Goal: Feedback & Contribution: Leave review/rating

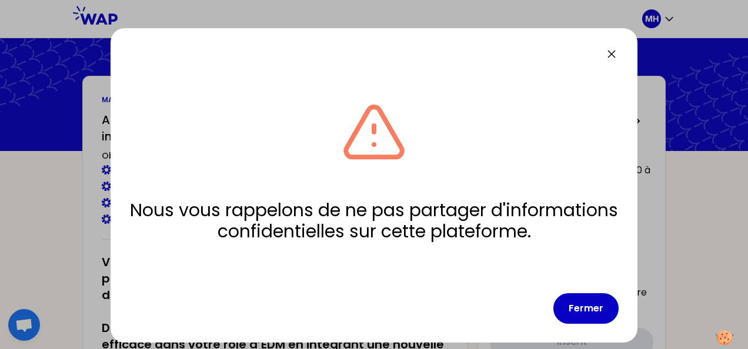
click at [613, 54] on icon at bounding box center [612, 54] width 14 height 14
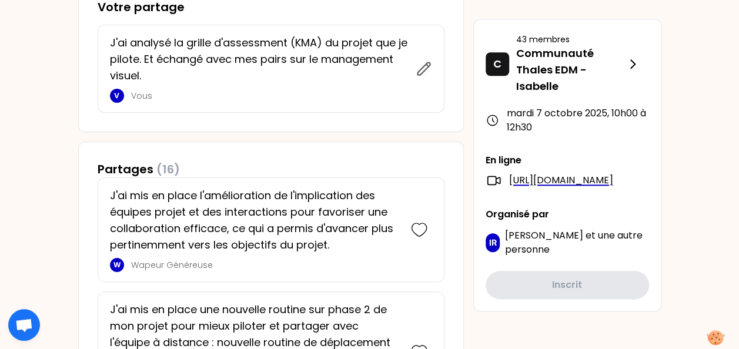
scroll to position [529, 0]
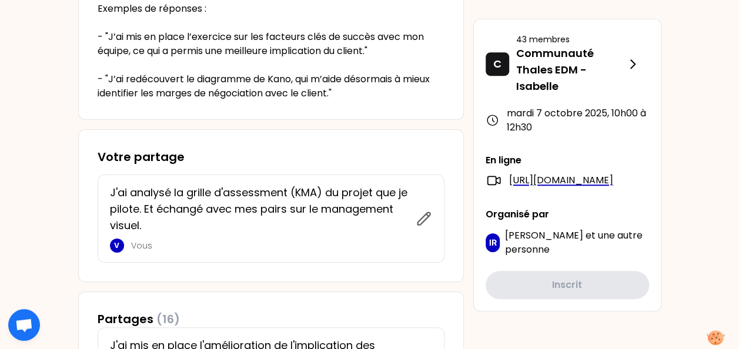
scroll to position [491, 0]
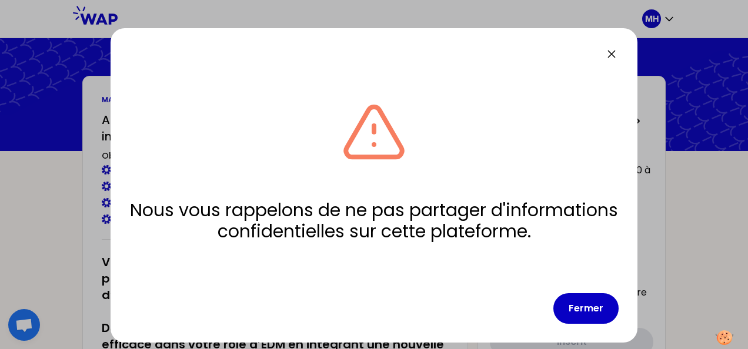
click at [619, 55] on div "Nous vous rappelons de ne pas partager d'informations confidentielles sur cette…" at bounding box center [374, 185] width 527 height 315
click at [615, 52] on icon at bounding box center [612, 54] width 14 height 14
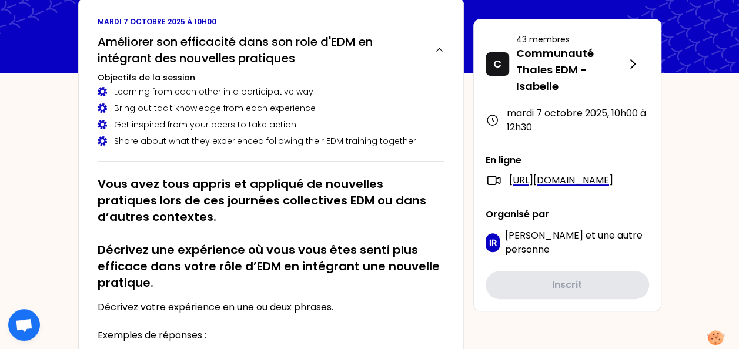
scroll to position [176, 0]
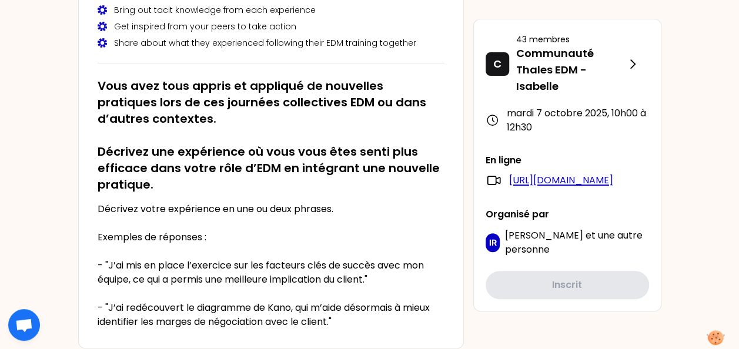
click at [613, 186] on link "https://teams.microsoft.com/l/meetup-join/19%3ameeting_YWY4YTI2MDYtNWEzMC00MjY4…" at bounding box center [561, 181] width 104 height 14
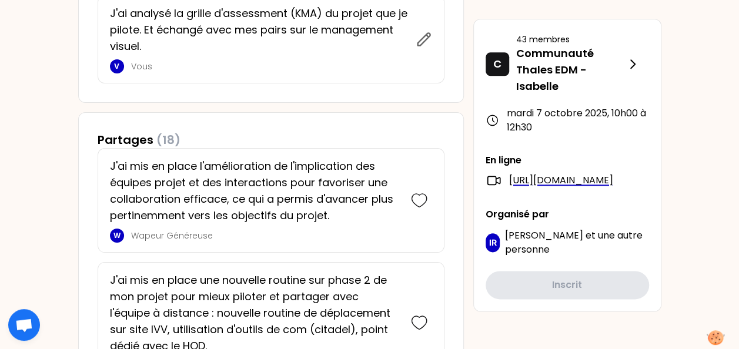
scroll to position [588, 0]
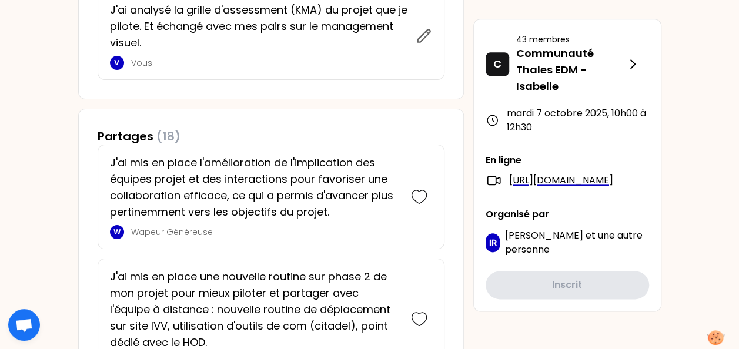
click at [556, 312] on div "C 43 membres Communauté Thales EDM - Isabelle mardi 7 octobre 2025 , 10h00 à 12…" at bounding box center [568, 165] width 188 height 293
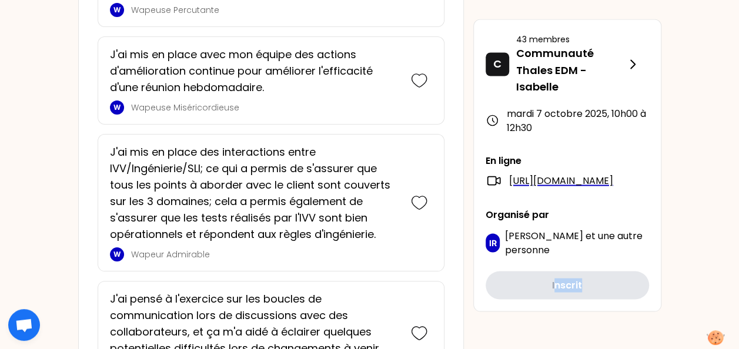
scroll to position [1059, 0]
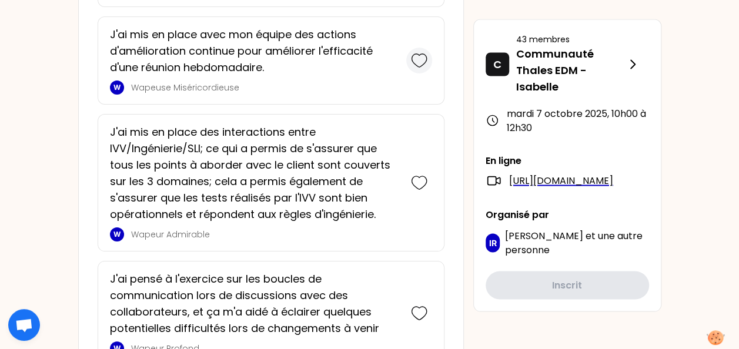
click at [418, 55] on icon at bounding box center [419, 60] width 16 height 16
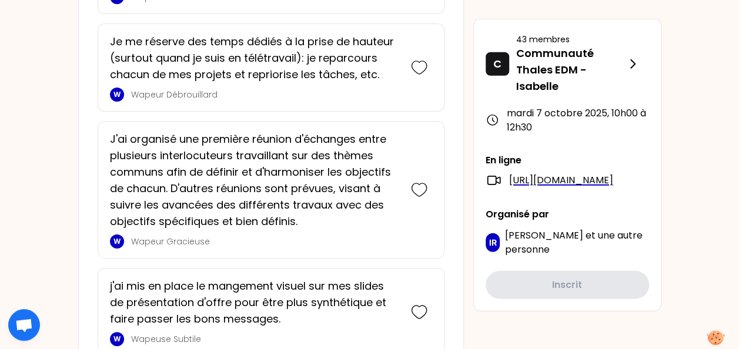
scroll to position [1622, 0]
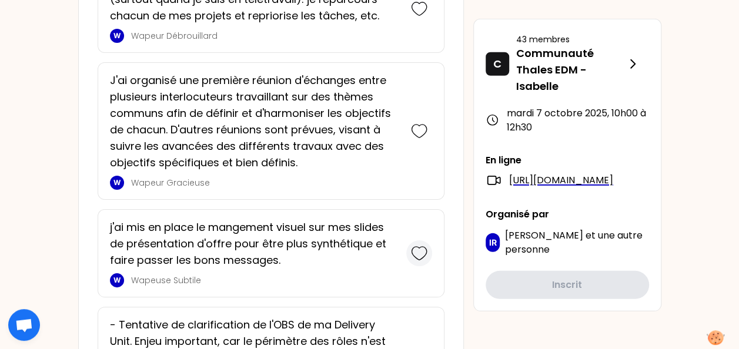
click at [428, 255] on div at bounding box center [419, 254] width 26 height 26
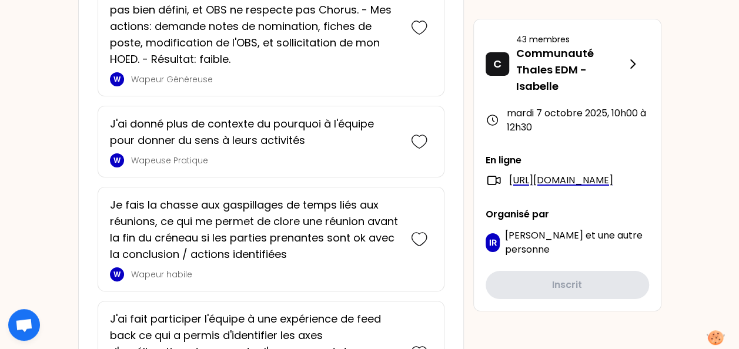
scroll to position [2132, 0]
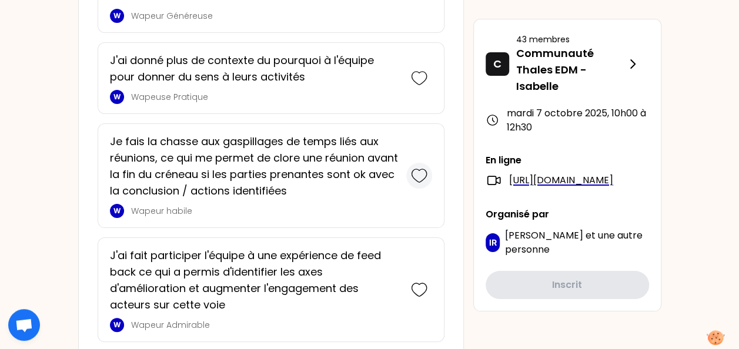
click at [427, 168] on icon at bounding box center [419, 176] width 16 height 16
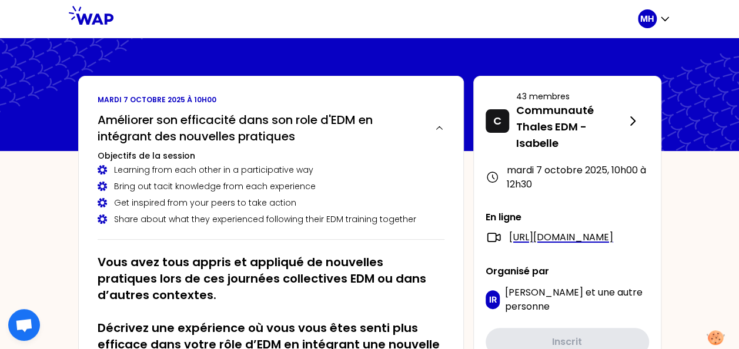
scroll to position [0, 0]
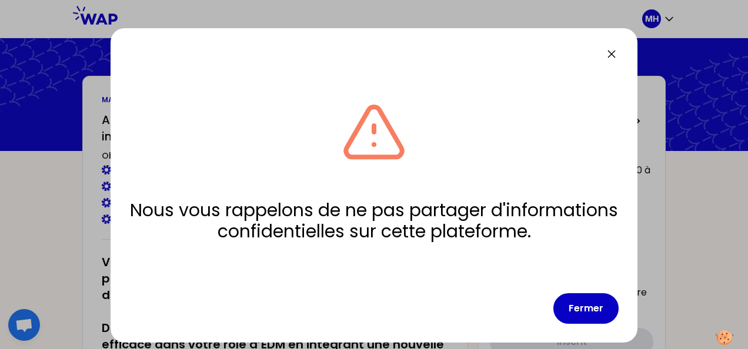
click at [622, 52] on div "Nous vous rappelons de ne pas partager d'informations confidentielles sur cette…" at bounding box center [374, 185] width 527 height 315
click at [613, 54] on icon at bounding box center [612, 54] width 14 height 14
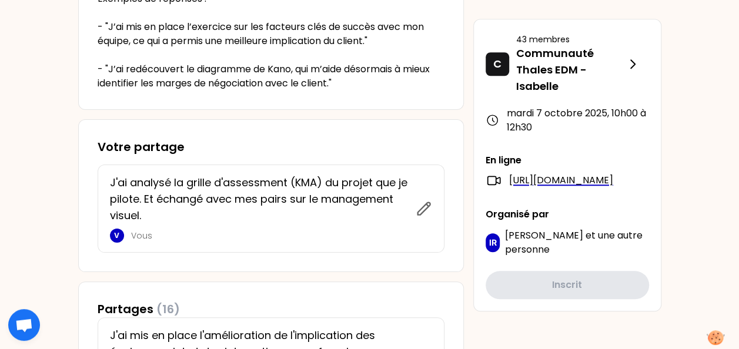
scroll to position [529, 0]
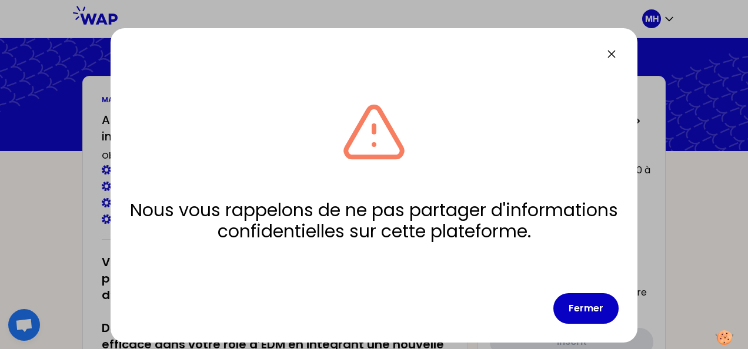
click at [608, 54] on icon at bounding box center [612, 54] width 14 height 14
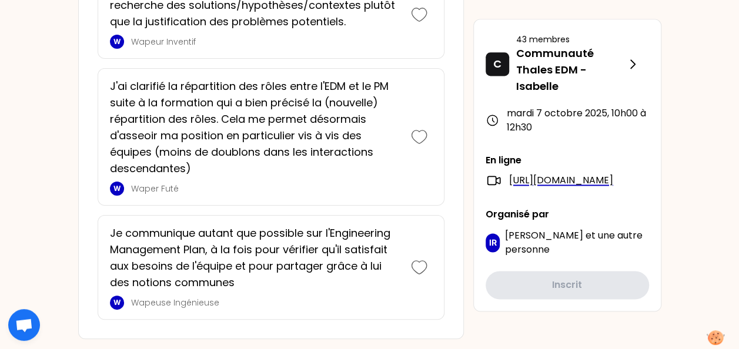
scroll to position [3002, 0]
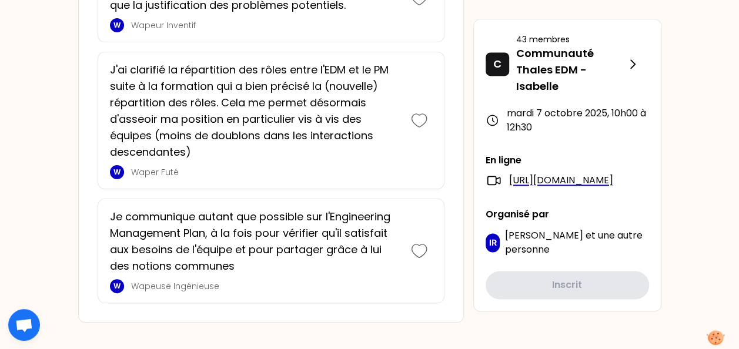
click at [28, 322] on span "Ouvrir le chat" at bounding box center [24, 326] width 19 height 15
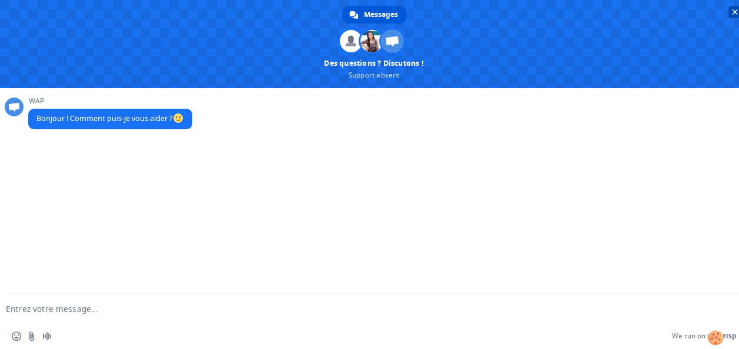
click at [729, 11] on span "Fermer le chat" at bounding box center [735, 12] width 12 height 12
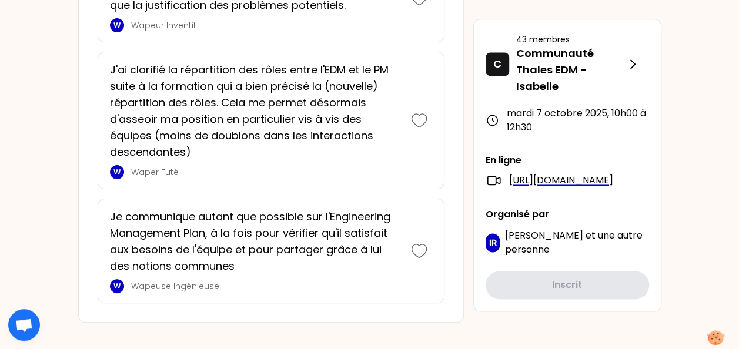
click at [541, 235] on span "[PERSON_NAME]" at bounding box center [544, 236] width 78 height 14
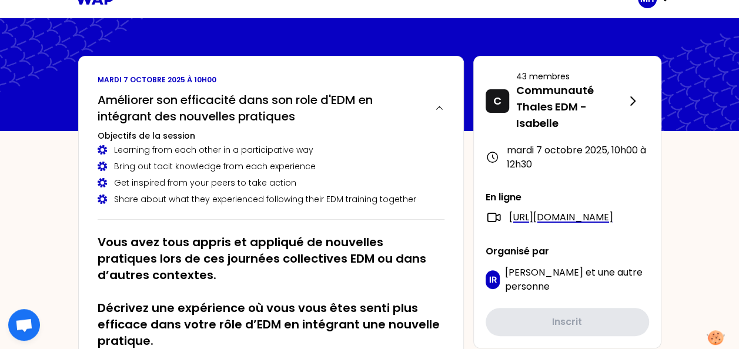
scroll to position [2, 0]
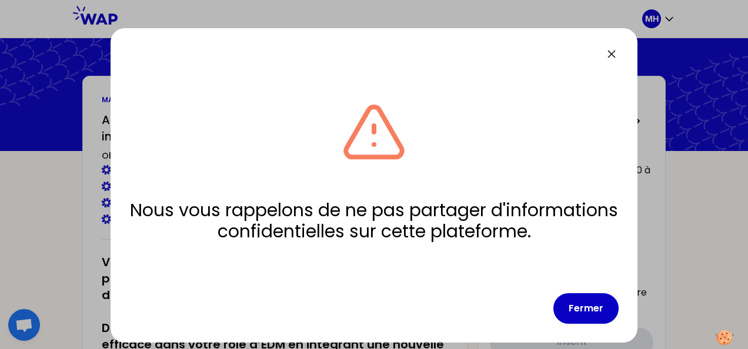
click at [608, 54] on icon at bounding box center [612, 54] width 14 height 14
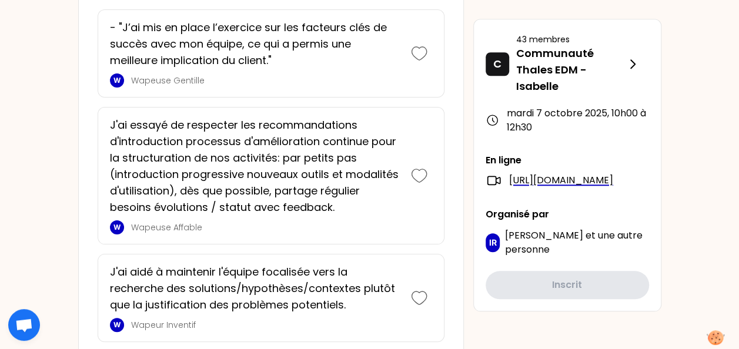
scroll to position [2823, 0]
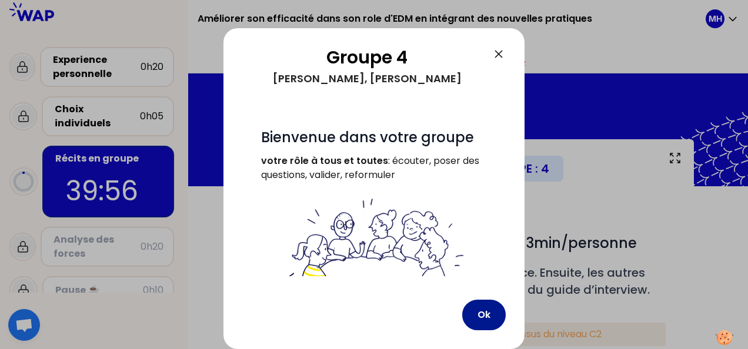
click at [481, 314] on button "Ok" at bounding box center [484, 315] width 44 height 31
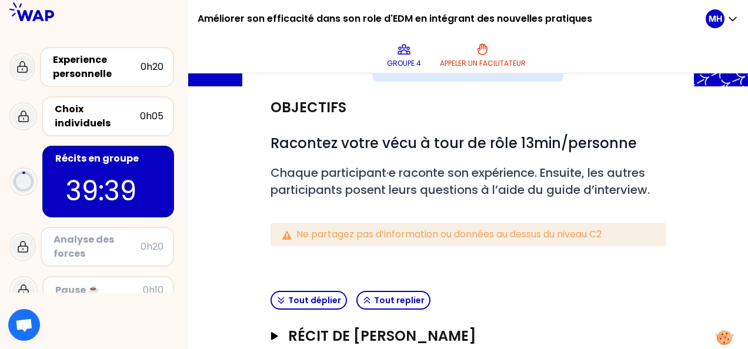
scroll to position [218, 0]
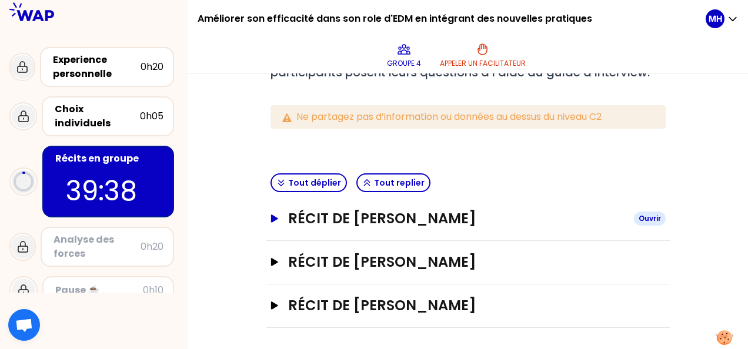
click at [278, 213] on button "Récit de Mathieu HERRY Ouvrir" at bounding box center [468, 218] width 395 height 19
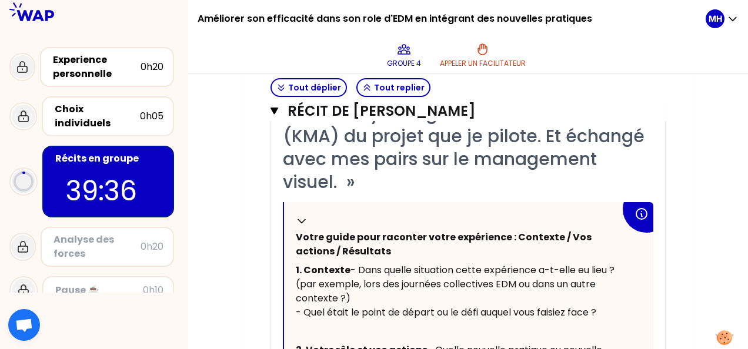
scroll to position [276, 0]
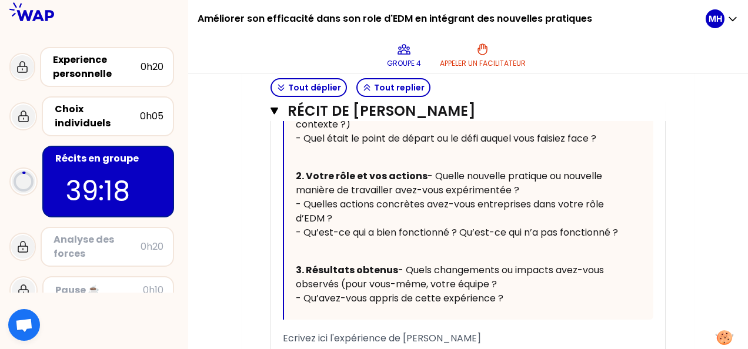
scroll to position [571, 0]
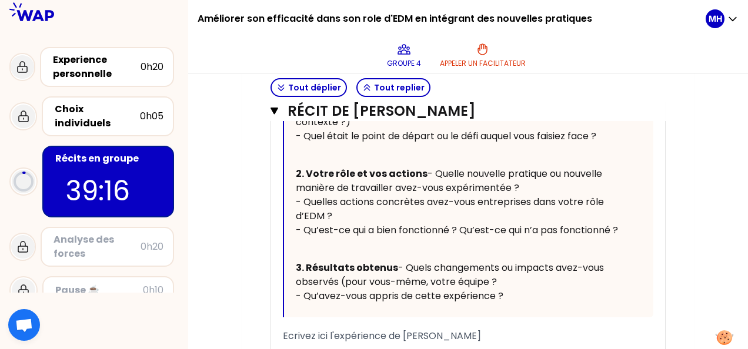
click at [99, 152] on div "Récits en groupe" at bounding box center [109, 159] width 108 height 14
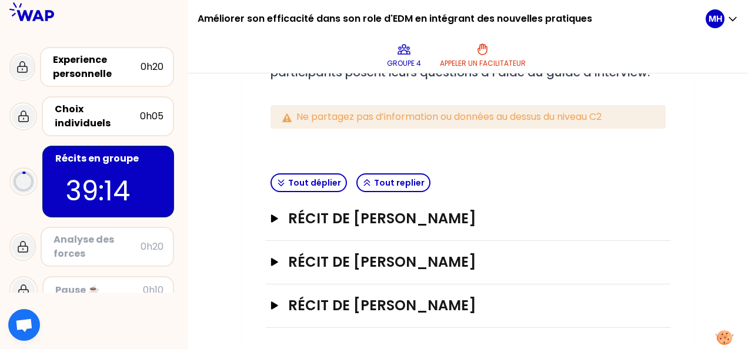
click at [106, 152] on div "Récits en groupe" at bounding box center [109, 159] width 108 height 14
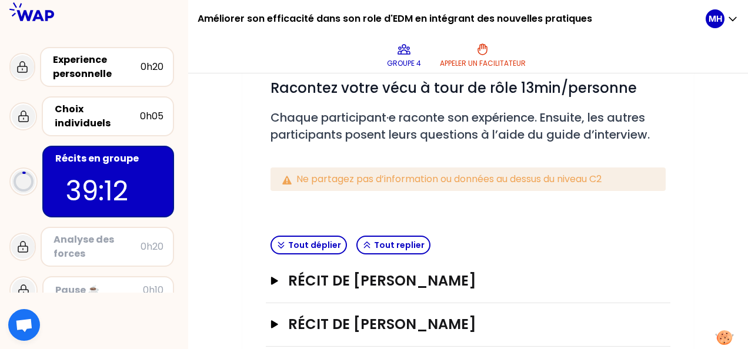
scroll to position [218, 0]
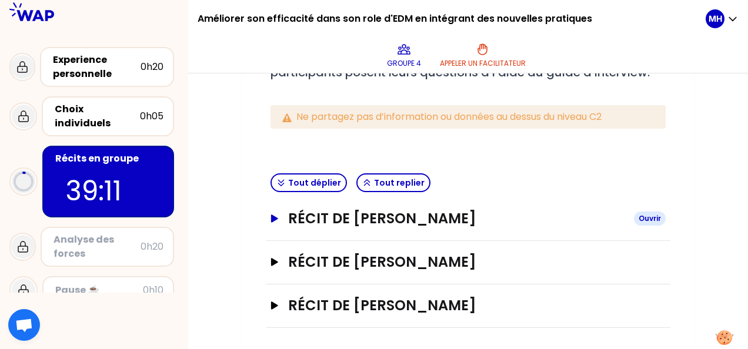
click at [275, 218] on icon "button" at bounding box center [274, 219] width 7 height 8
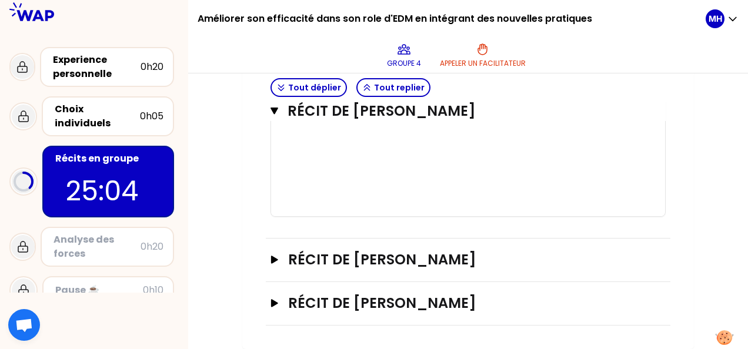
scroll to position [906, 0]
click at [274, 306] on icon "button" at bounding box center [274, 303] width 7 height 8
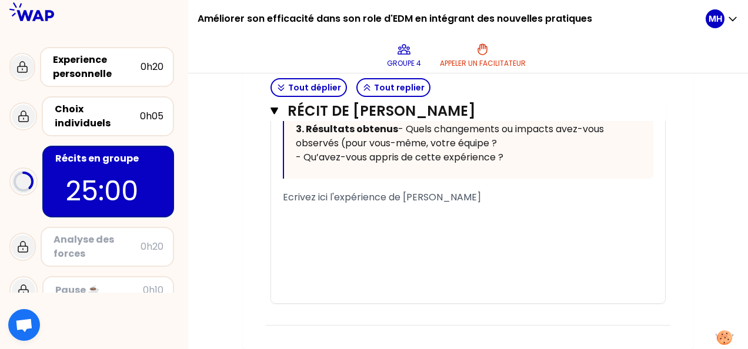
scroll to position [1653, 0]
click at [324, 202] on span "Ecrivez ici l'expérience de [PERSON_NAME]" at bounding box center [382, 198] width 198 height 14
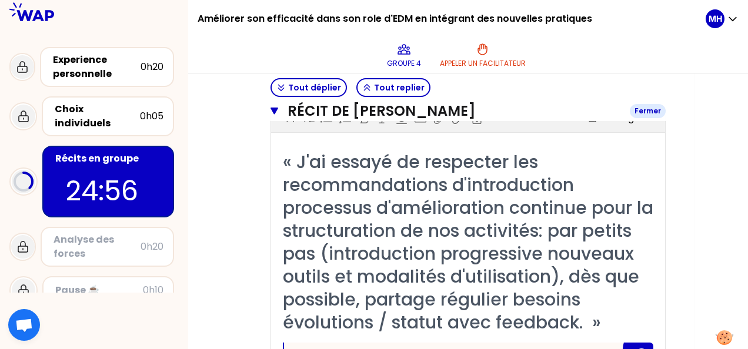
click at [271, 116] on icon "button" at bounding box center [275, 110] width 8 height 9
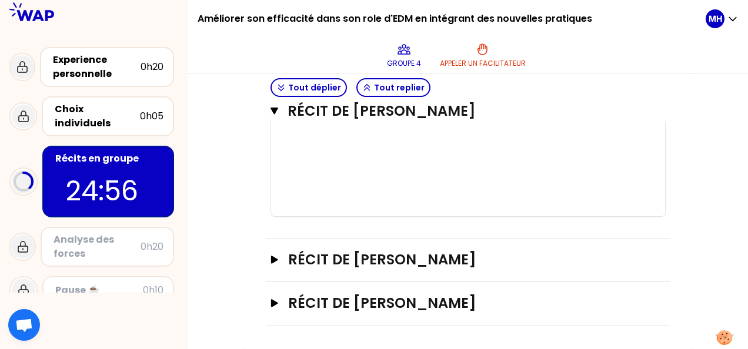
scroll to position [906, 0]
click at [272, 117] on button "Récit de Mathieu HERRY Fermer" at bounding box center [468, 111] width 395 height 19
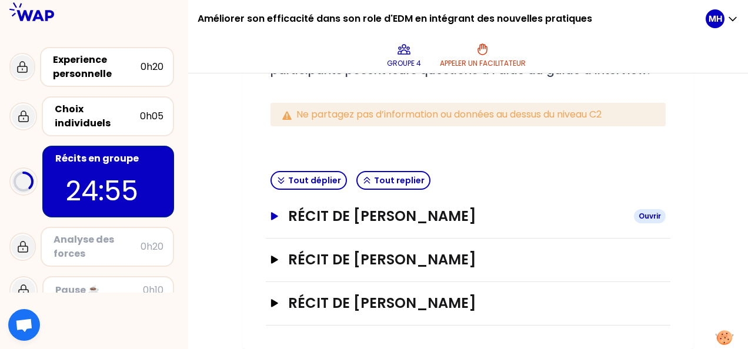
scroll to position [218, 0]
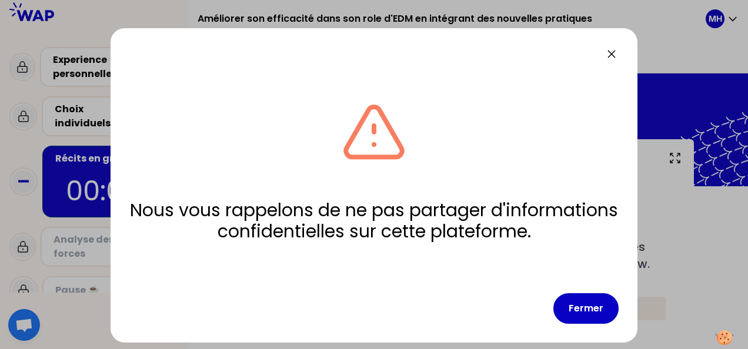
click at [627, 55] on div "Nous vous rappelons de ne pas partager d'informations confidentielles sur cette…" at bounding box center [374, 185] width 527 height 315
click at [615, 349] on div "Nous vous rappelons de ne pas partager d'informations confidentielles sur cette…" at bounding box center [374, 349] width 748 height 0
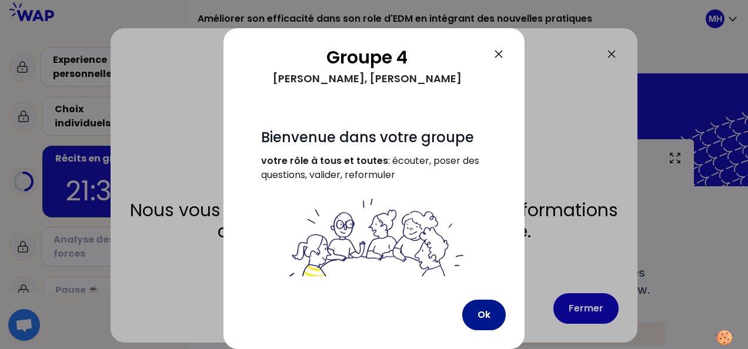
click at [498, 314] on button "Ok" at bounding box center [484, 315] width 44 height 31
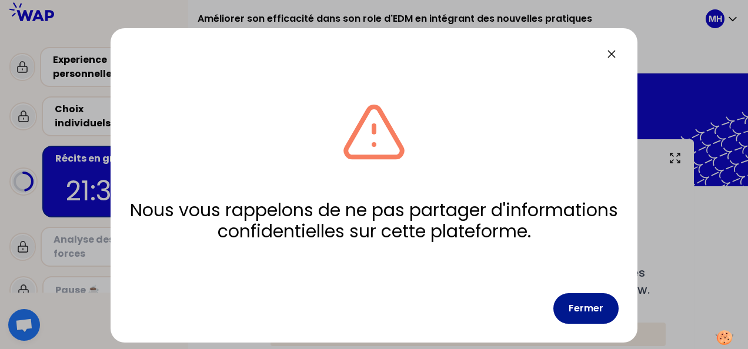
drag, startPoint x: 580, startPoint y: 312, endPoint x: 562, endPoint y: 300, distance: 21.2
click at [579, 311] on button "Fermer" at bounding box center [586, 309] width 65 height 31
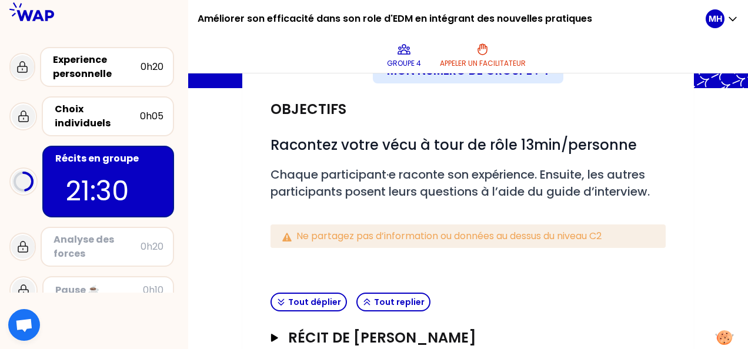
scroll to position [218, 0]
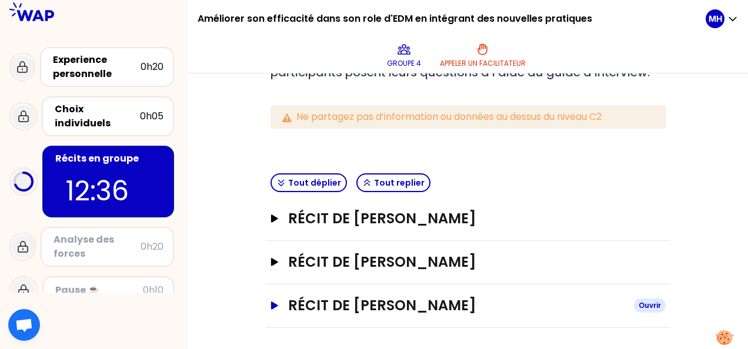
click at [276, 299] on button "Récit de Marjorie THARY Ouvrir" at bounding box center [468, 305] width 395 height 19
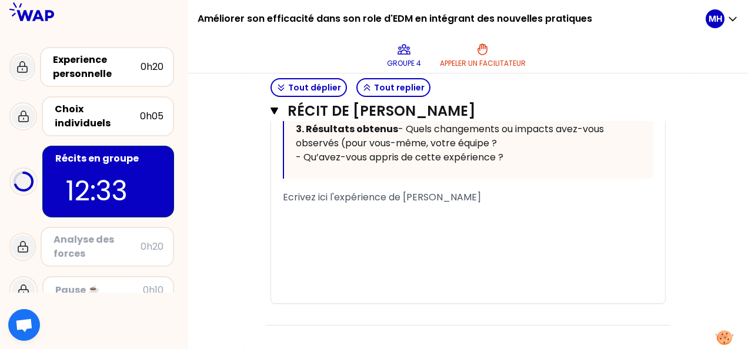
scroll to position [965, 0]
click at [324, 209] on div "﻿" at bounding box center [468, 212] width 371 height 14
click at [314, 198] on span "Ecrivez ici l'expérience de Marjorie THARY" at bounding box center [382, 198] width 198 height 14
drag, startPoint x: 341, startPoint y: 201, endPoint x: 283, endPoint y: 199, distance: 57.7
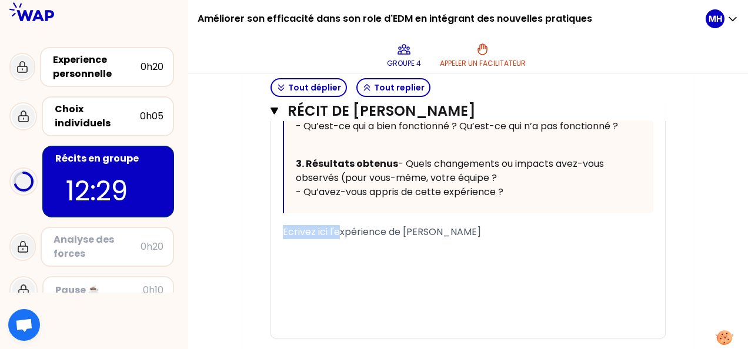
scroll to position [906, 0]
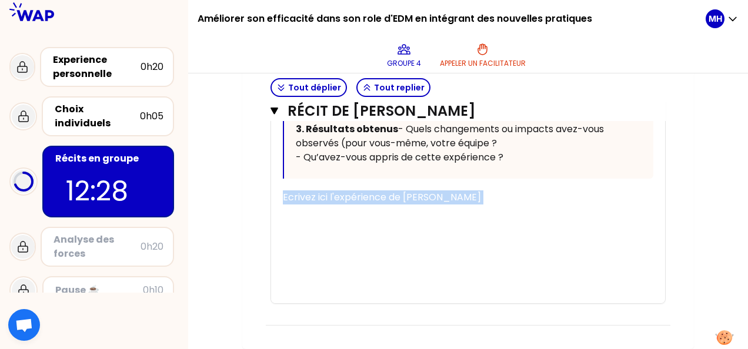
drag, startPoint x: 489, startPoint y: 266, endPoint x: 279, endPoint y: 260, distance: 210.7
drag, startPoint x: 349, startPoint y: 259, endPoint x: 376, endPoint y: 261, distance: 26.5
click at [349, 204] on span "Ecrivez ici l'expérience de Marjorie THARY" at bounding box center [382, 198] width 198 height 14
drag, startPoint x: 392, startPoint y: 258, endPoint x: 406, endPoint y: 256, distance: 13.6
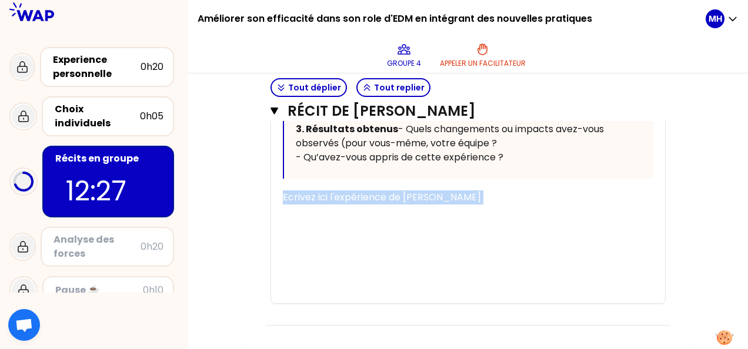
click at [394, 204] on span "Ecrivez ici l'expérience de Marjorie THARY" at bounding box center [382, 198] width 198 height 14
click at [406, 204] on span "Ecrivez ici l'expérience de Marjorie THARY" at bounding box center [382, 198] width 198 height 14
click at [403, 204] on span "Ecrivez ici l'expérience de Marjorie THARY" at bounding box center [382, 198] width 198 height 14
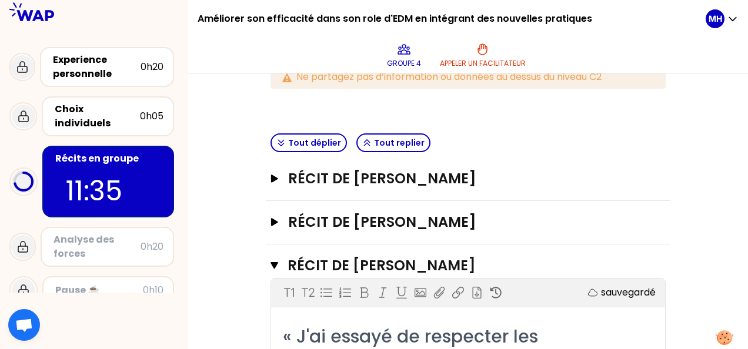
scroll to position [259, 0]
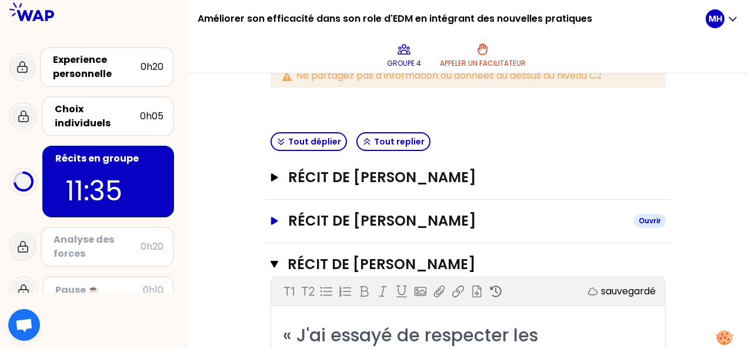
click at [306, 221] on h3 "Récit de [PERSON_NAME]" at bounding box center [456, 221] width 336 height 19
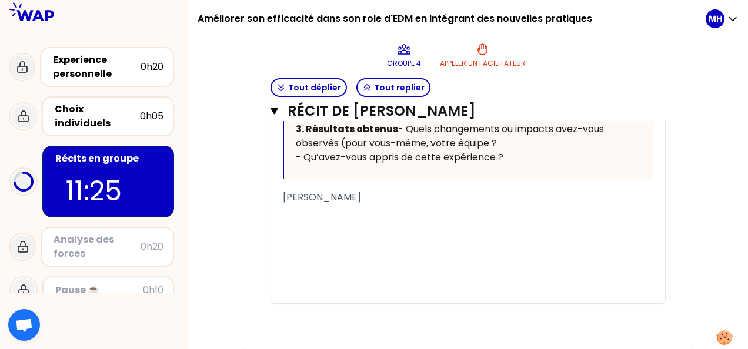
scroll to position [1788, 0]
click at [358, 205] on div "Marjorie" at bounding box center [468, 198] width 371 height 14
click at [333, 205] on div "Marjorie" at bounding box center [468, 198] width 371 height 14
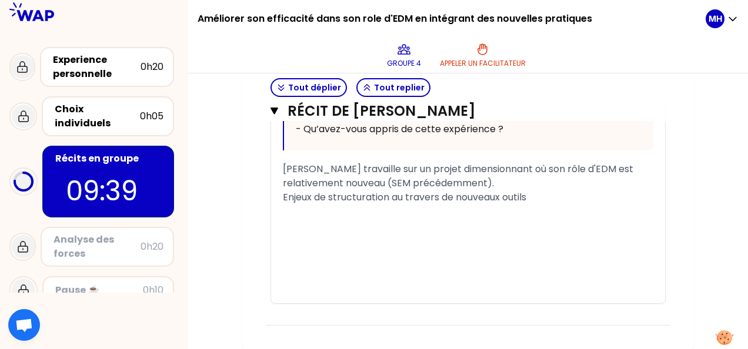
click at [547, 205] on div "Enjeux de structuration au travers de nouveaux outils" at bounding box center [468, 198] width 371 height 14
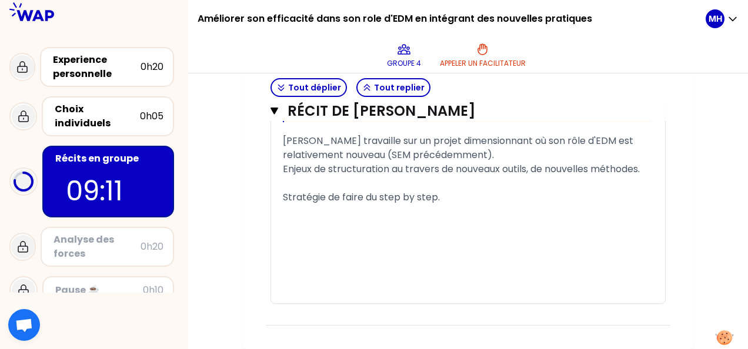
click at [424, 191] on div "﻿" at bounding box center [468, 183] width 371 height 14
click at [461, 205] on div "Stratégie de faire du step by step." at bounding box center [468, 198] width 371 height 14
click at [462, 204] on span "Stratégie de faire du step by step pour émerger" at bounding box center [394, 198] width 223 height 14
drag, startPoint x: 468, startPoint y: 267, endPoint x: 532, endPoint y: 266, distance: 63.5
click at [532, 205] on div "Stratégie de faire du step by step pour faire émerger" at bounding box center [468, 198] width 371 height 14
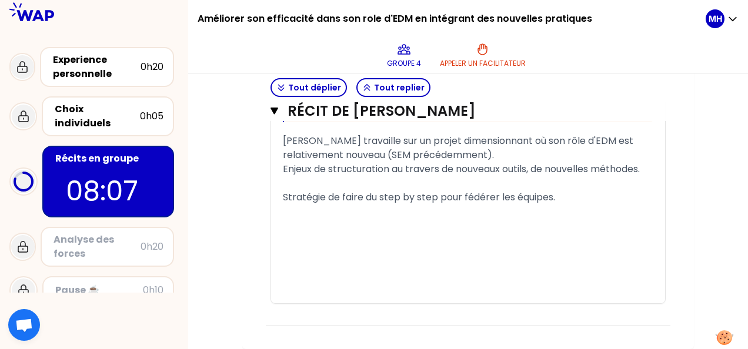
click at [508, 162] on div "Marjorie travaille sur un projet dimensionnant où son rôle d'EDM est relativeme…" at bounding box center [468, 148] width 371 height 28
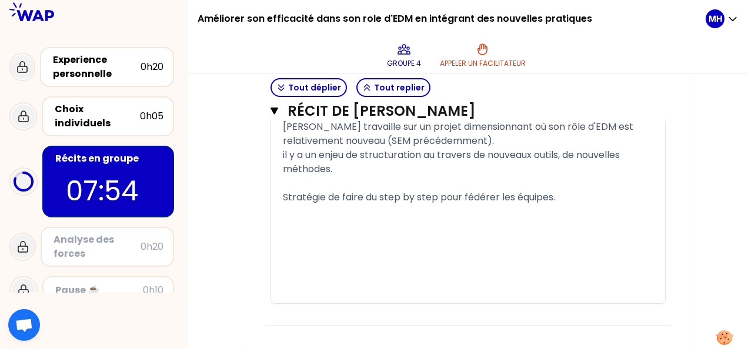
click at [426, 176] on span "il y a un enjeu de structuration au travers de nouveaux outils, de nouvelles mé…" at bounding box center [452, 162] width 339 height 28
click at [361, 191] on div "﻿" at bounding box center [468, 183] width 371 height 14
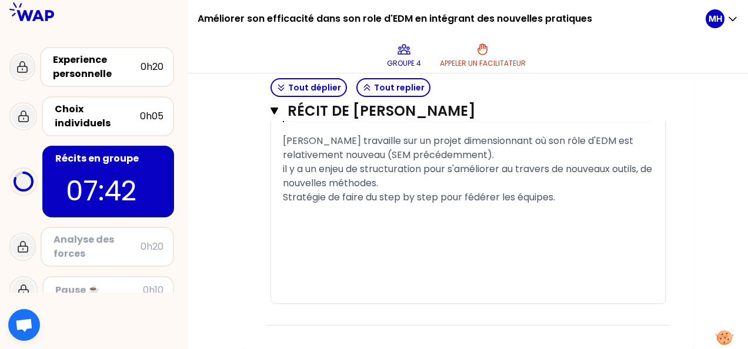
click at [569, 205] on div "Stratégie de faire du step by step pour fédérer les équipes." at bounding box center [468, 198] width 371 height 14
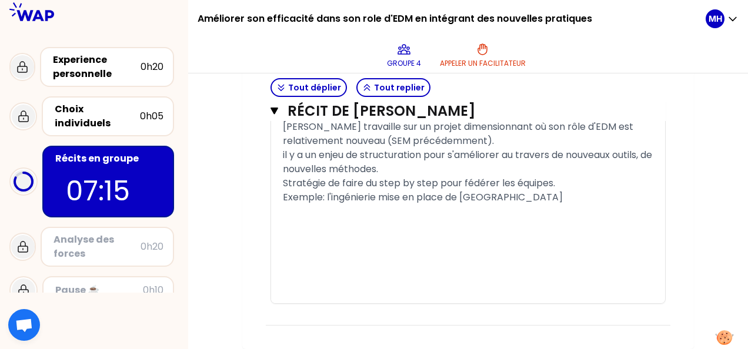
click at [500, 205] on div "Exemple: l'ingénierie mise en place de JIRA" at bounding box center [468, 198] width 371 height 14
click at [494, 205] on div "Exemple: l'ingénierie mise en place de JIRA" at bounding box center [468, 198] width 371 height 14
click at [328, 204] on span "Exemple: l'ingénierie mise en place de JIRA (QD, QG)" at bounding box center [404, 198] width 242 height 14
click at [326, 204] on span "Exemple: l'ingénierie mise en place de JIRA (QD, QG)" at bounding box center [404, 198] width 242 height 14
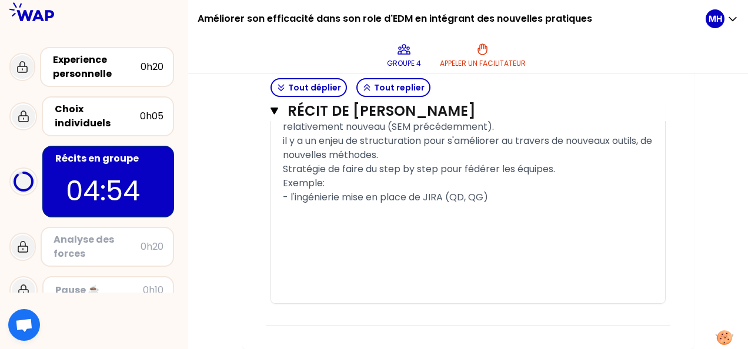
click at [492, 205] on div "- l'ingénierie mise en place de JIRA (QD, QG)" at bounding box center [468, 198] width 371 height 14
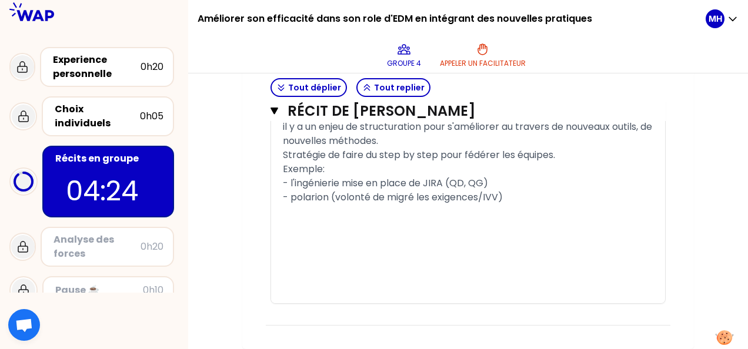
click at [411, 204] on span "- polarion (volonté de migré les exigences/IVV)" at bounding box center [393, 198] width 220 height 14
click at [524, 191] on div "- l'ingénierie mise en place de JIRA (QD, QG)" at bounding box center [468, 183] width 371 height 14
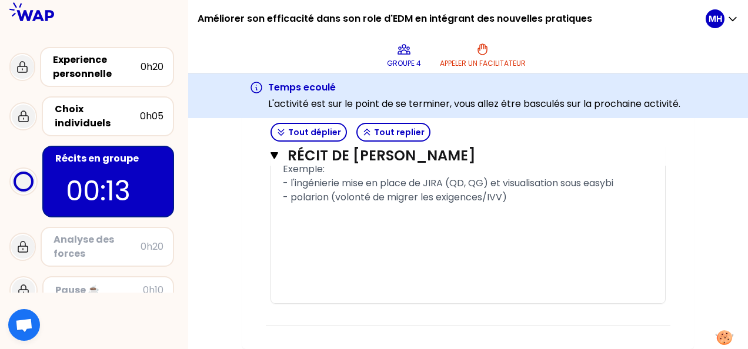
scroll to position [1945, 0]
click at [511, 193] on div "- polarion (volonté de migrer les exigences/IVV)" at bounding box center [468, 198] width 371 height 14
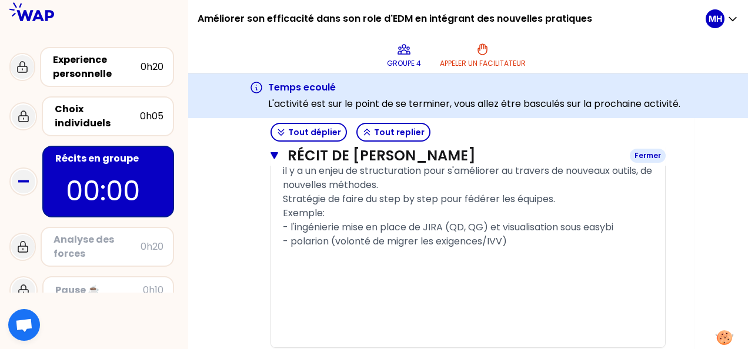
click at [275, 153] on icon "button" at bounding box center [275, 155] width 8 height 7
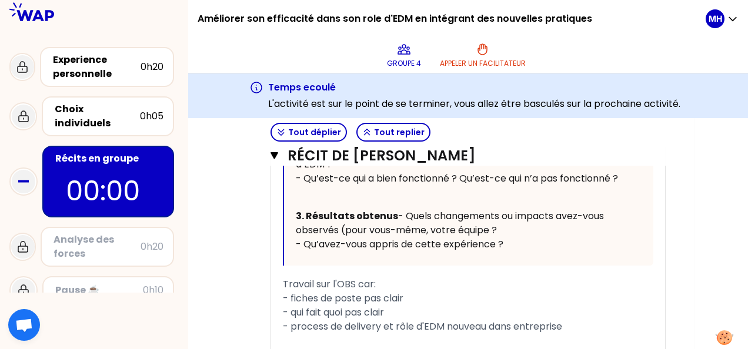
scroll to position [688, 0]
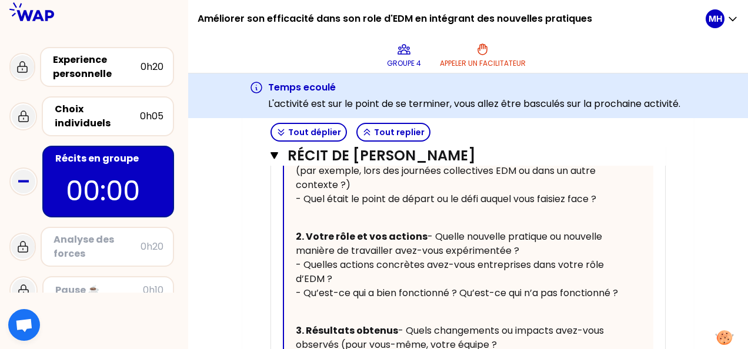
click at [270, 154] on div "Récit de Frederic OUSSET Fermer T1 T2 Exporter sauvegardé « - Tentative de clar…" at bounding box center [468, 228] width 405 height 825
click at [274, 155] on icon "button" at bounding box center [275, 155] width 8 height 7
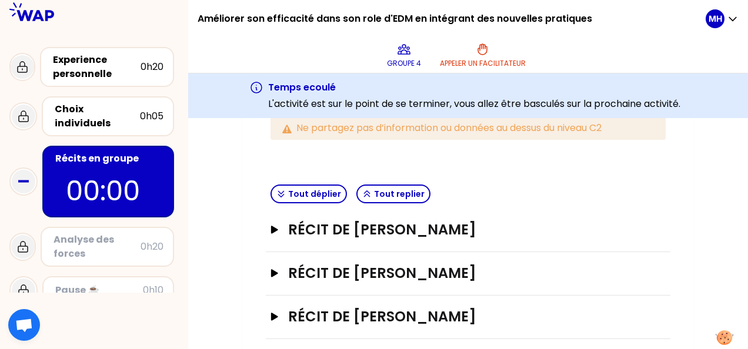
scroll to position [262, 0]
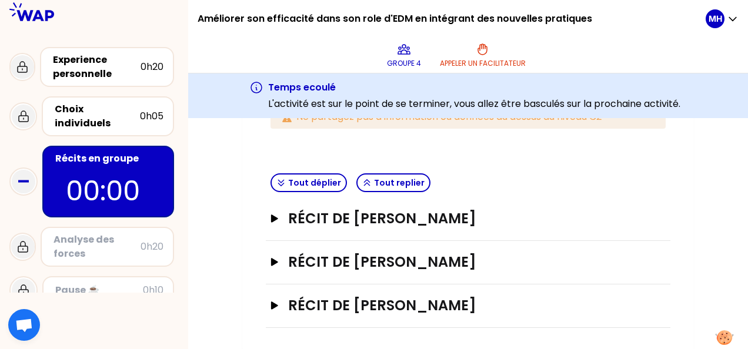
click at [106, 239] on div "Analyse des forces" at bounding box center [97, 247] width 87 height 28
click at [87, 233] on div "Analyse des forces" at bounding box center [97, 247] width 87 height 28
click at [338, 219] on h3 "Récit de [PERSON_NAME]" at bounding box center [456, 218] width 336 height 19
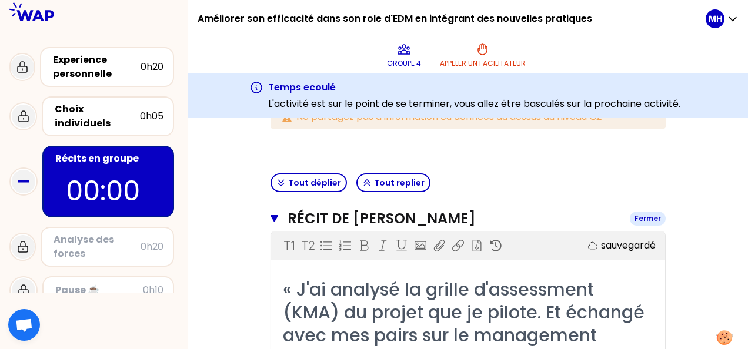
click at [338, 219] on h3 "Récit de [PERSON_NAME]" at bounding box center [454, 218] width 333 height 19
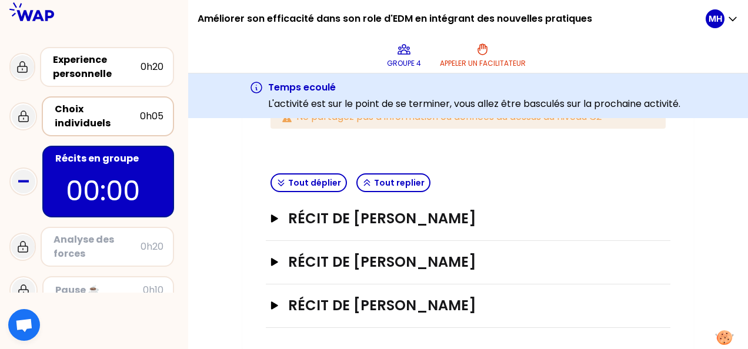
click at [85, 111] on div "Choix individuels" at bounding box center [97, 116] width 85 height 28
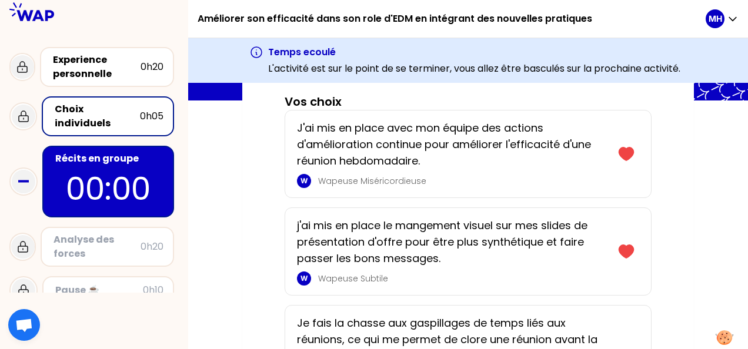
scroll to position [204, 0]
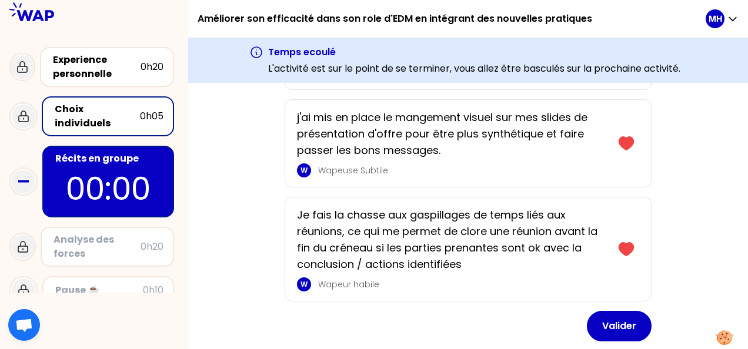
click at [95, 233] on div "Analyse des forces" at bounding box center [97, 247] width 87 height 28
click at [97, 171] on p "00:00" at bounding box center [108, 189] width 111 height 46
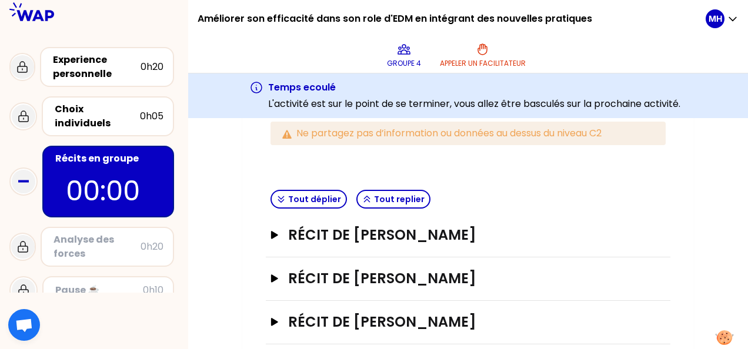
scroll to position [262, 0]
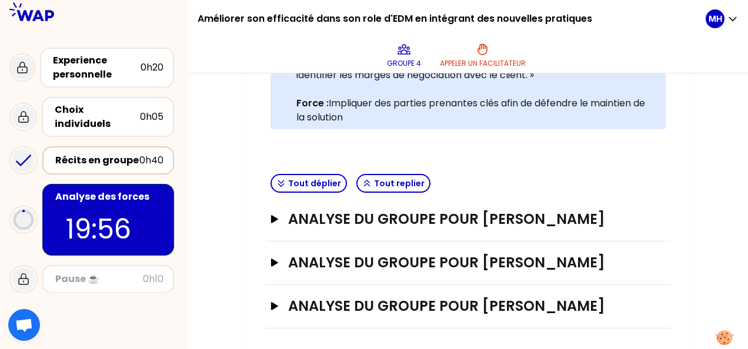
scroll to position [262, 0]
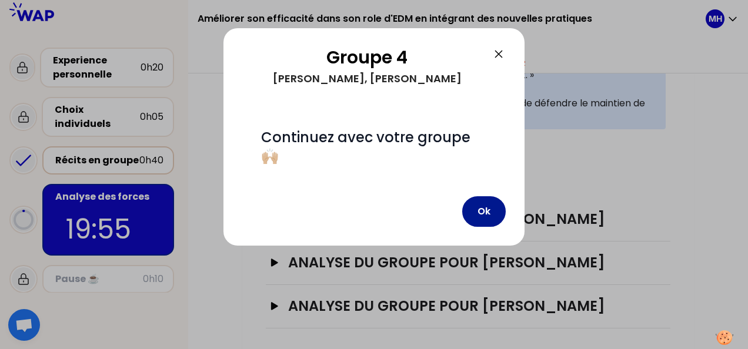
click at [501, 213] on button "Ok" at bounding box center [484, 211] width 44 height 31
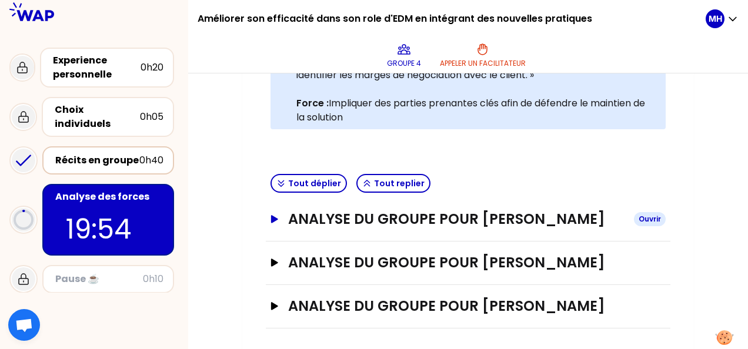
click at [304, 228] on h3 "Analyse du groupe pour Mathieu HERRY" at bounding box center [456, 219] width 336 height 19
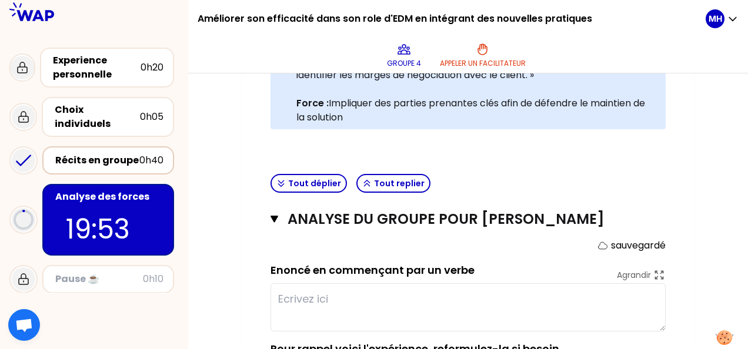
click at [219, 233] on div "Mon numéro de groupe : 4 Objectifs # En groupe, identifiez la force qui se cach…" at bounding box center [468, 210] width 560 height 666
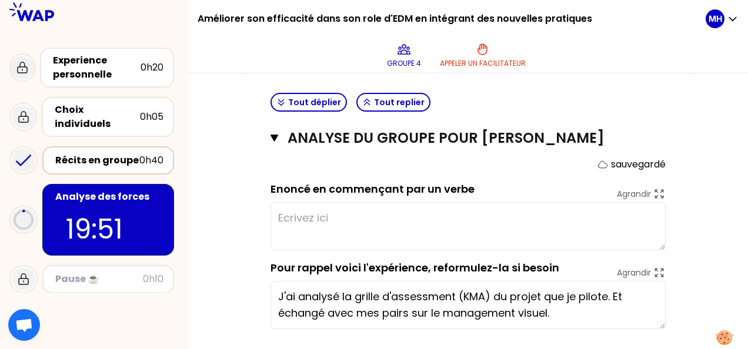
scroll to position [321, 0]
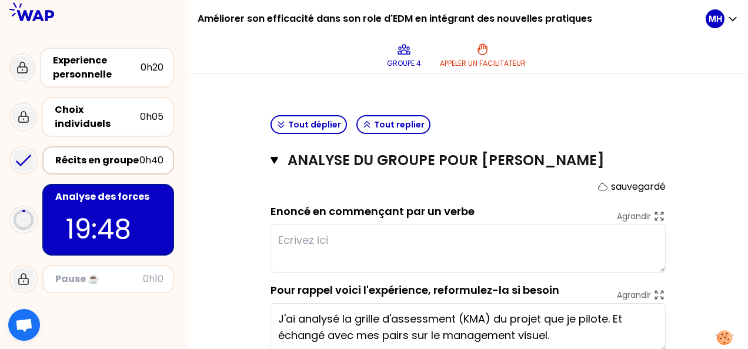
click at [317, 211] on label "Enoncé en commençant par un verbe" at bounding box center [373, 211] width 204 height 15
click at [683, 199] on div "Mon numéro de groupe : 4 Objectifs # En groupe, identifiez la force qui se cach…" at bounding box center [468, 151] width 452 height 666
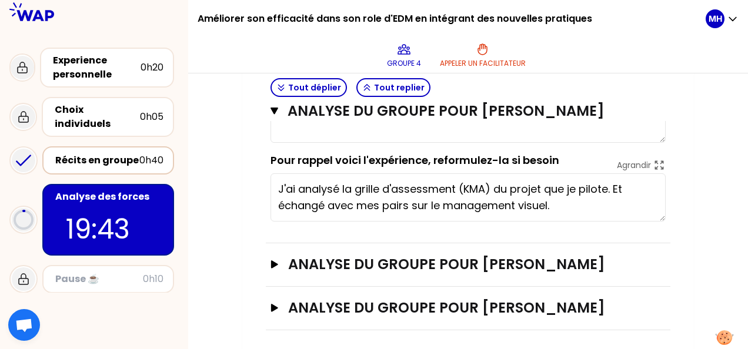
scroll to position [453, 0]
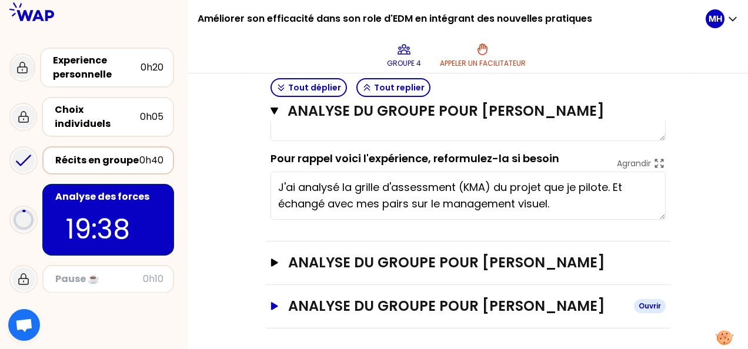
click at [287, 299] on button "Analyse du groupe pour Marjorie THARY Ouvrir" at bounding box center [468, 306] width 395 height 19
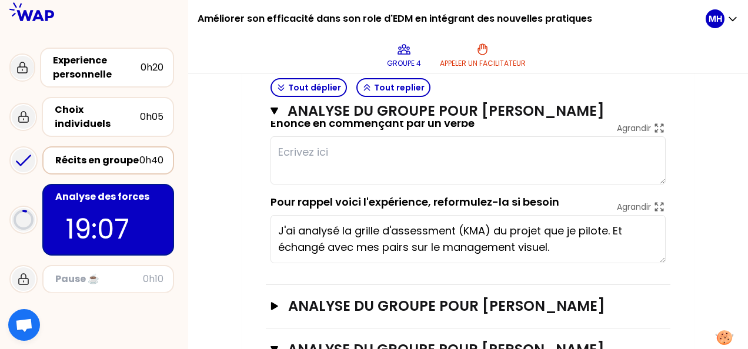
scroll to position [394, 0]
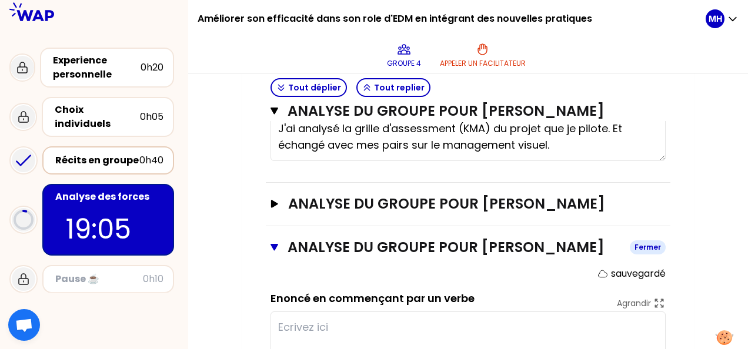
click at [273, 239] on button "Analyse du groupe pour Marjorie THARY Fermer" at bounding box center [468, 247] width 395 height 19
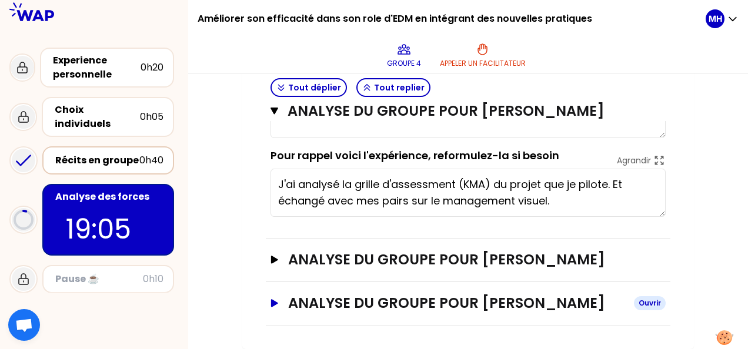
scroll to position [453, 0]
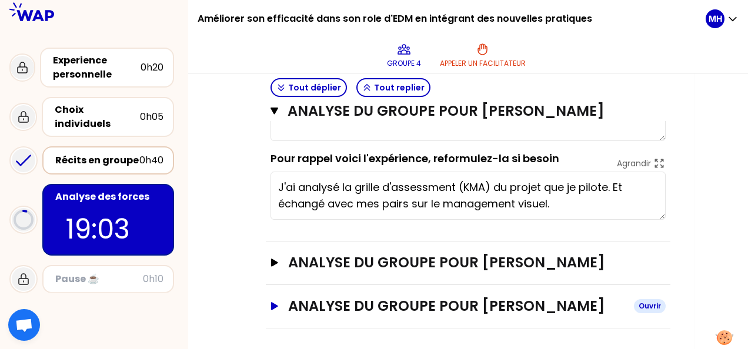
click at [347, 297] on h3 "Analyse du groupe pour Marjorie THARY" at bounding box center [456, 306] width 336 height 19
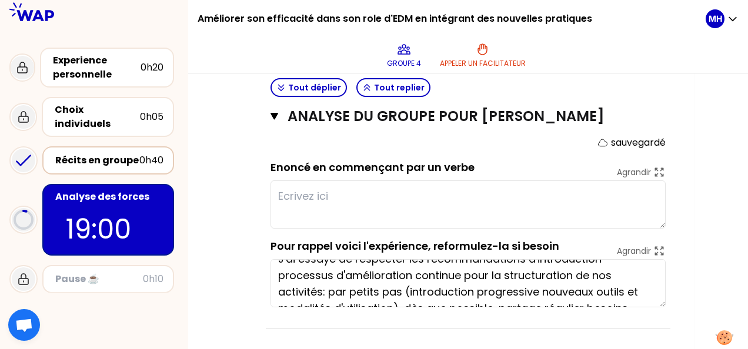
scroll to position [0, 0]
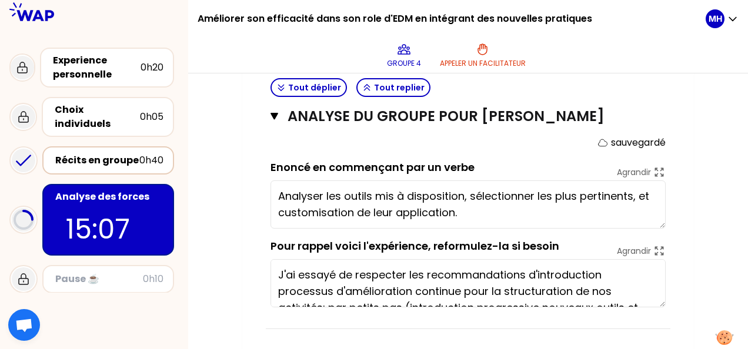
type textarea "Analyser les outils mis à disposition, sélectionner les plus pertinents, et cus…"
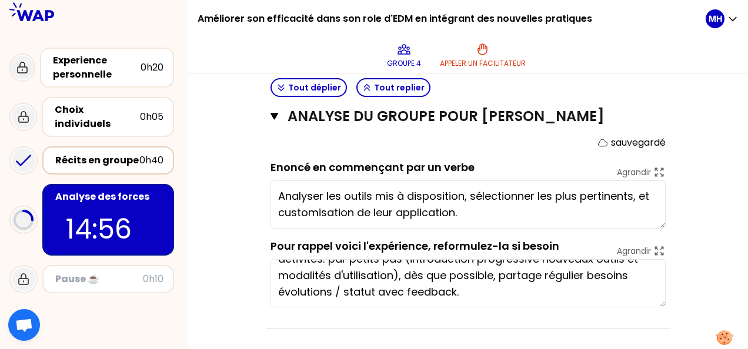
scroll to position [49, 0]
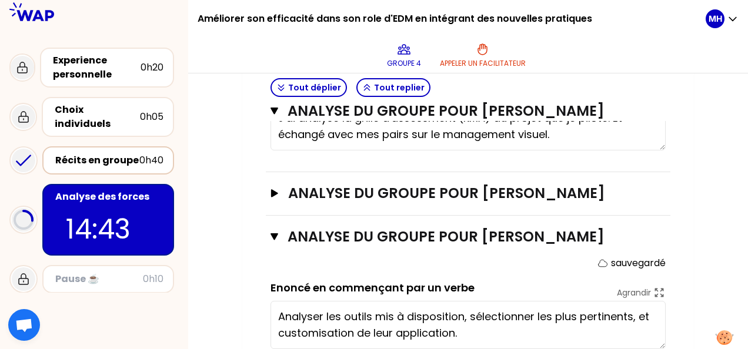
scroll to position [349, 0]
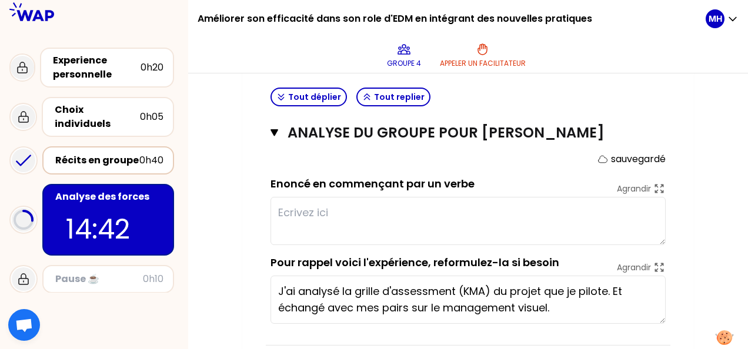
click at [371, 207] on textarea at bounding box center [468, 221] width 395 height 48
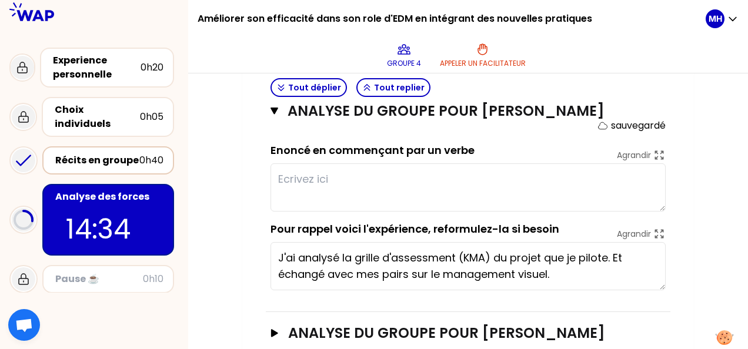
scroll to position [408, 0]
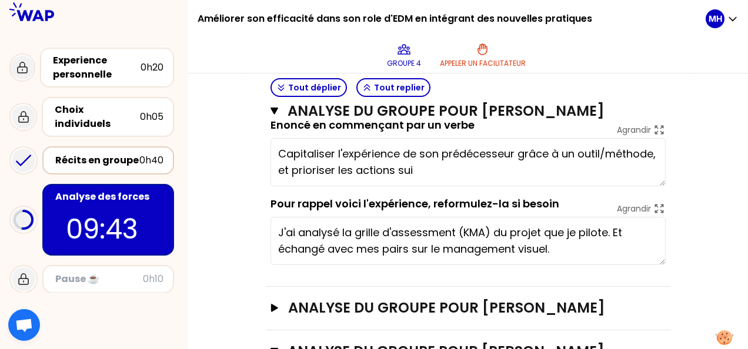
type textarea "Capitaliser l'expérience de son prédécesseur grâce à un outil/méthode, et prior…"
click at [241, 173] on div "Mon numéro de groupe : 4 Objectifs # En groupe, identifiez la force qui se cach…" at bounding box center [468, 160] width 560 height 856
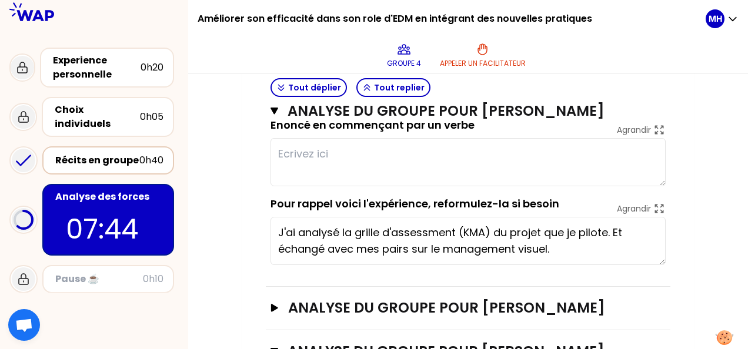
click at [349, 151] on textarea at bounding box center [468, 162] width 395 height 48
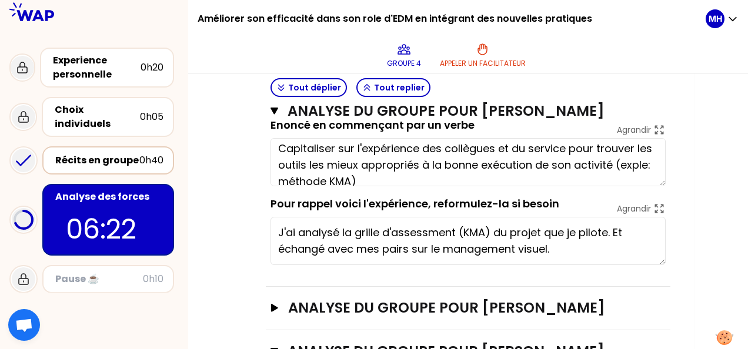
scroll to position [0, 0]
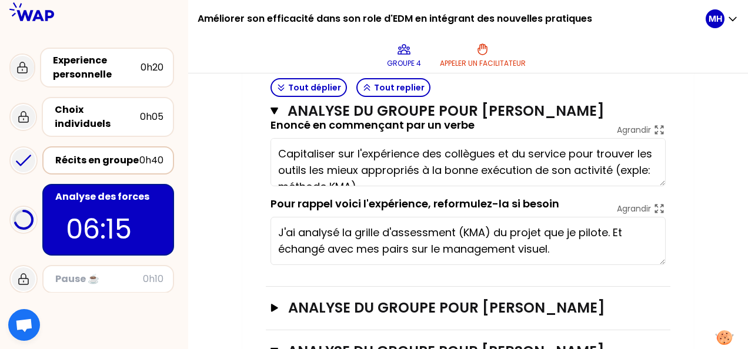
type textarea "Capitaliser sur l'expérience des collègues et du service pour trouver les outil…"
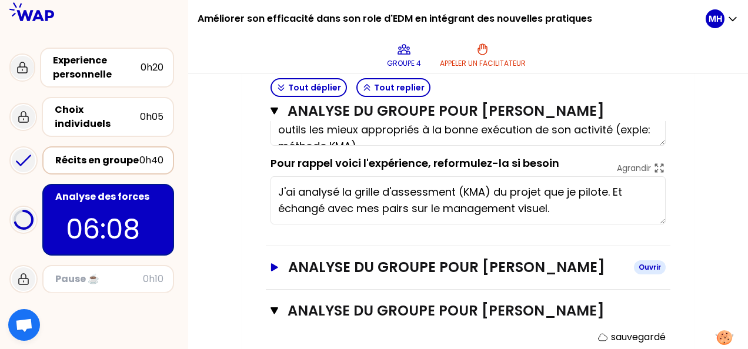
scroll to position [466, 0]
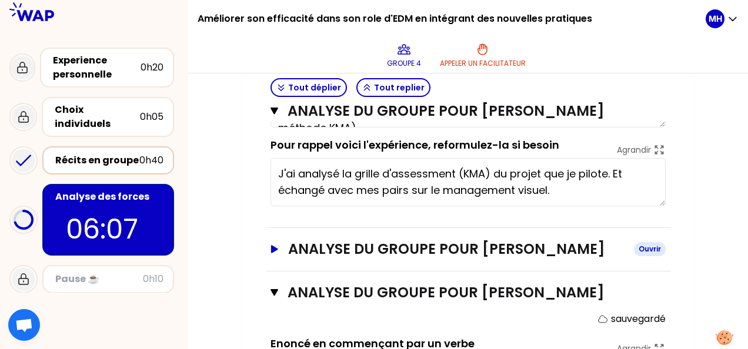
click at [325, 246] on h3 "Analyse du groupe pour Frederic OUSSET" at bounding box center [456, 249] width 336 height 19
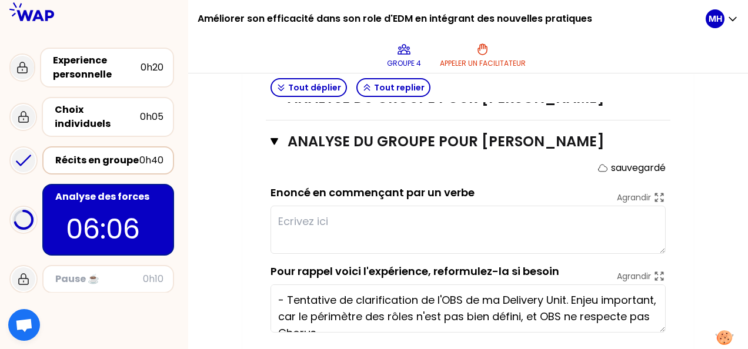
scroll to position [584, 0]
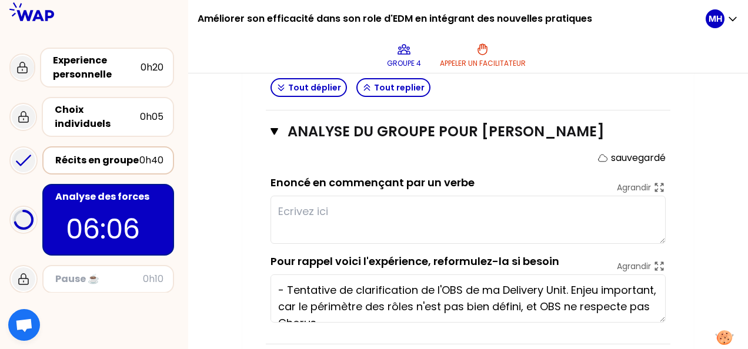
click at [336, 207] on textarea at bounding box center [468, 220] width 395 height 48
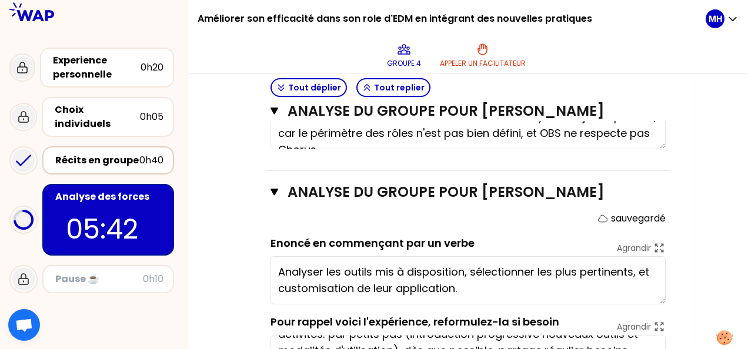
scroll to position [761, 0]
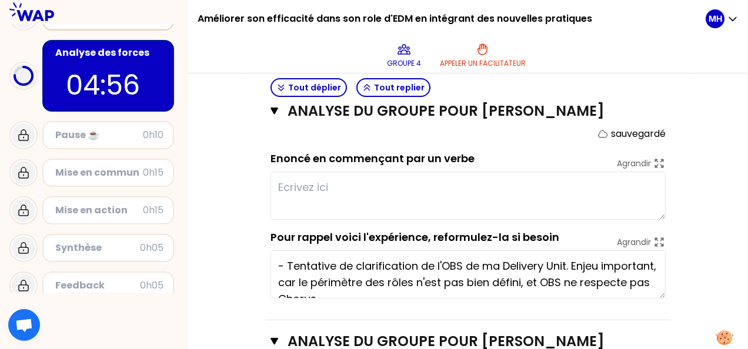
scroll to position [584, 0]
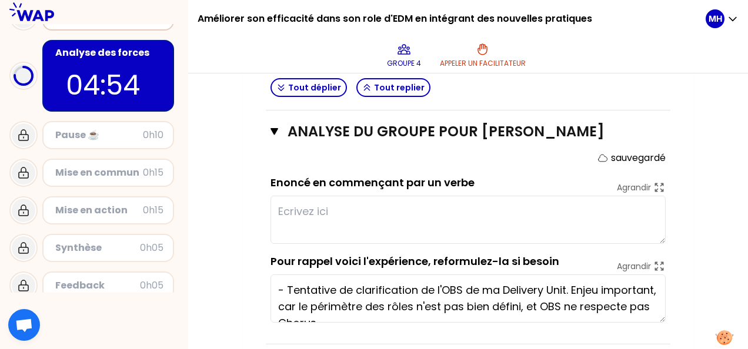
click at [309, 206] on textarea at bounding box center [468, 220] width 395 height 48
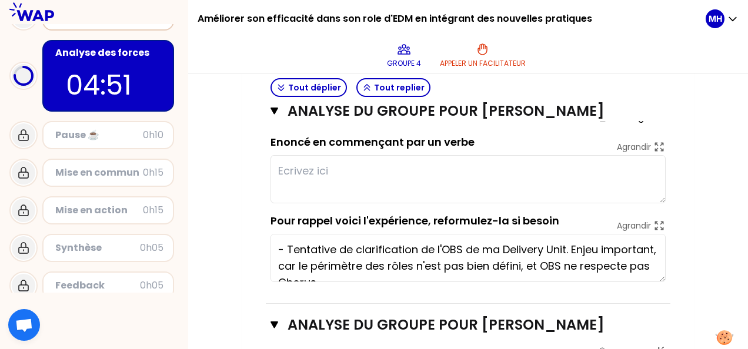
scroll to position [643, 0]
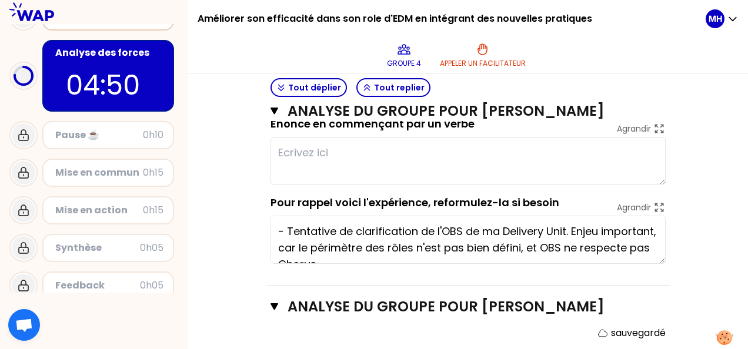
click at [319, 152] on textarea at bounding box center [468, 161] width 395 height 48
drag, startPoint x: 326, startPoint y: 152, endPoint x: 214, endPoint y: 151, distance: 112.4
click at [214, 151] on div "Mon numéro de groupe : 4 Objectifs # En groupe, identifiez la force qui se cach…" at bounding box center [468, 19] width 560 height 1047
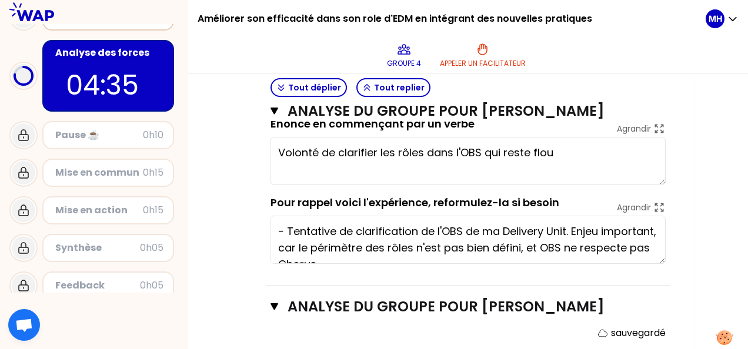
click at [281, 148] on textarea "Volonté de clarifier les rôles dans l'OBS qui reste flou" at bounding box center [468, 161] width 395 height 48
click at [572, 153] on textarea "Frédéric veut clarifier les rôles dans l'OBS qui reste flou" at bounding box center [468, 161] width 395 height 48
click at [235, 139] on div "Mon numéro de groupe : 4 Objectifs # En groupe, identifiez la force qui se cach…" at bounding box center [468, 19] width 560 height 1047
click at [619, 162] on textarea "Frédéric veut clarifier les rôles dans l'OBS qui reste flou à date" at bounding box center [468, 161] width 395 height 48
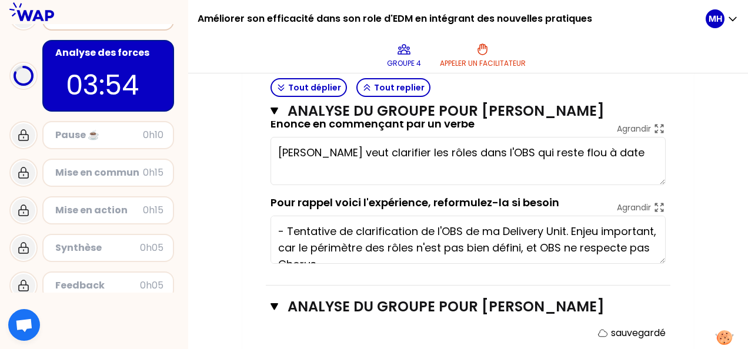
click at [710, 153] on div "Mon numéro de groupe : 4 Objectifs # En groupe, identifiez la force qui se cach…" at bounding box center [468, 19] width 560 height 1047
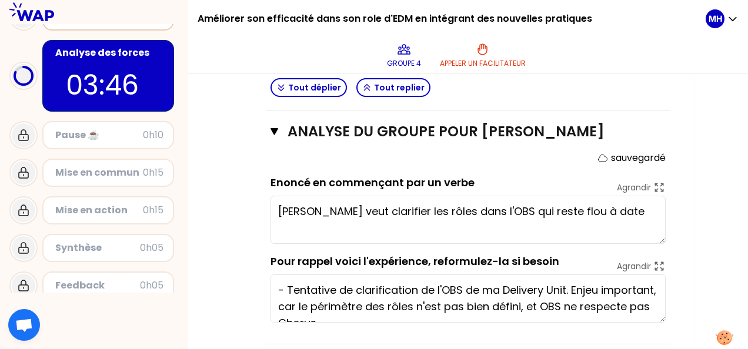
scroll to position [525, 0]
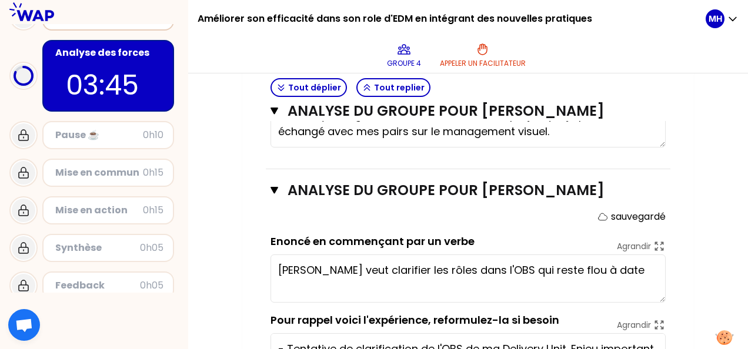
click at [547, 216] on div "sauvegardé" at bounding box center [468, 217] width 395 height 14
click at [522, 229] on form "sauvegardé Enoncé en commençant par un verbe Agrandir Frédéric veut clarifier l…" at bounding box center [468, 296] width 395 height 172
click at [534, 219] on div "sauvegardé" at bounding box center [468, 217] width 395 height 14
click at [615, 278] on textarea "Frédéric veut clarifier les rôles dans l'OBS qui reste flou à date" at bounding box center [468, 279] width 395 height 48
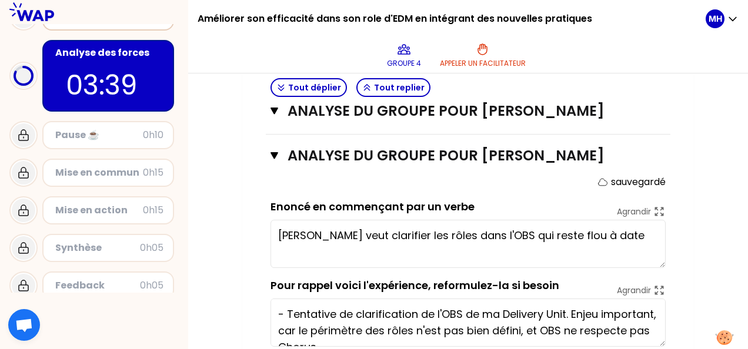
scroll to position [584, 0]
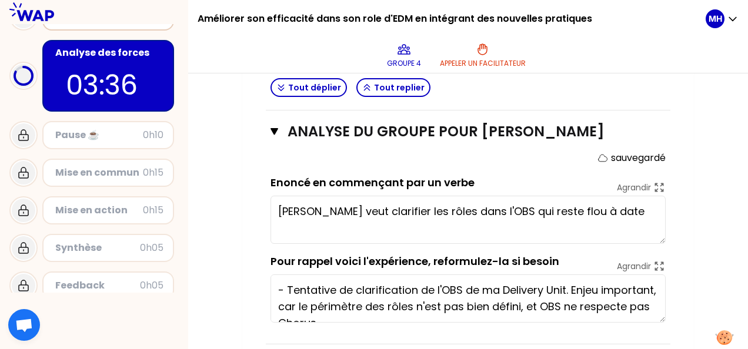
click at [695, 166] on div "Mon numéro de groupe : 4 Objectifs # En groupe, identifiez la force qui se cach…" at bounding box center [468, 78] width 560 height 1047
drag, startPoint x: 278, startPoint y: 210, endPoint x: 612, endPoint y: 211, distance: 333.5
click at [612, 211] on textarea "Frédéric veut clarifier les rôles dans l'OBS qui reste flou à date" at bounding box center [468, 220] width 395 height 48
click at [502, 152] on div "sauvegardé" at bounding box center [468, 158] width 395 height 14
drag, startPoint x: 351, startPoint y: 208, endPoint x: 182, endPoint y: 206, distance: 168.8
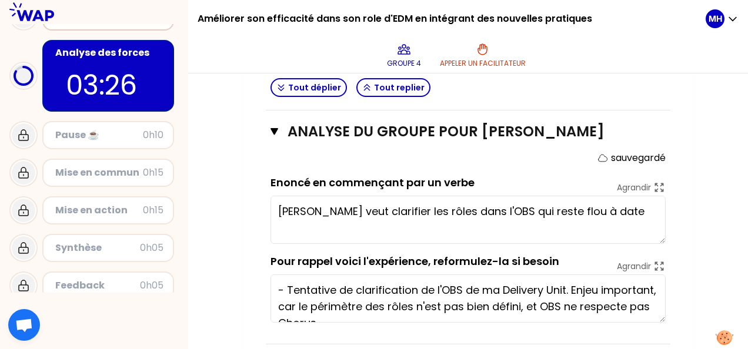
click at [182, 207] on div "Améliorer son efficacité dans son role d'EDM en intégrant des nouvelles pratiqu…" at bounding box center [374, 174] width 748 height 349
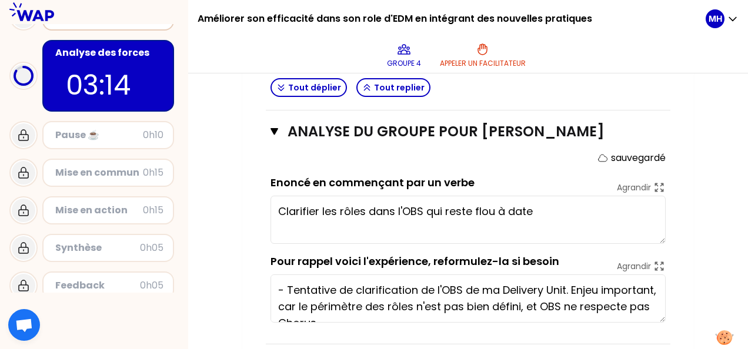
click at [502, 210] on textarea "Clarifier les rôles dans l'OBS qui reste flou à date" at bounding box center [468, 220] width 395 height 48
click at [361, 207] on textarea "Clarifier les rôles dans l'OBS qui reste flou à date" at bounding box center [468, 220] width 395 height 48
click at [339, 205] on textarea "Clarifier les rôles dans l'OBS qui reste flou à date" at bounding box center [468, 220] width 395 height 48
click at [359, 205] on textarea "Clarifier le rôles dans l'OBS qui reste flou à date" at bounding box center [468, 220] width 395 height 48
click at [332, 212] on textarea "Clarifier le rôles dans l'OBS qui reste flou à date" at bounding box center [468, 220] width 395 height 48
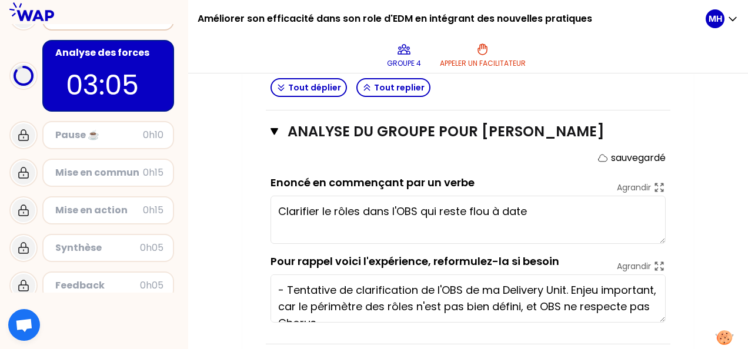
click at [323, 206] on textarea "Clarifier le rôles dans l'OBS qui reste flou à date" at bounding box center [468, 220] width 395 height 48
click at [329, 207] on textarea "Clarifier le rôles dans l'OBS qui reste flou à date" at bounding box center [468, 220] width 395 height 48
click at [428, 208] on textarea "Clarifier les rôles dans l'OBS qui reste flou à date" at bounding box center [468, 220] width 395 height 48
click at [651, 203] on textarea "Clarifier les rôles dans l'OBS et en particulier l'EDM qui reste flou à date" at bounding box center [468, 220] width 395 height 48
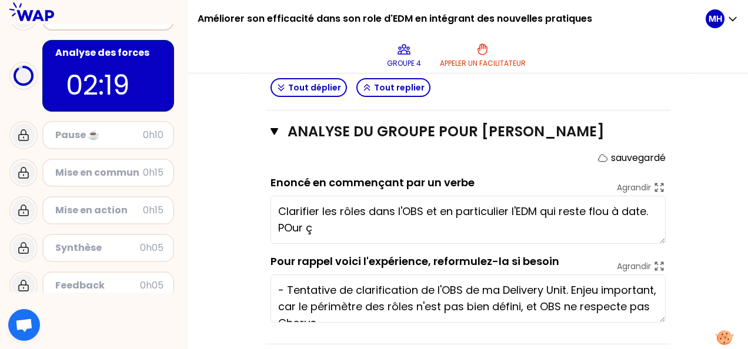
click at [287, 226] on textarea "Clarifier les rôles dans l'OBS et en particulier l'EDM qui reste flou à date. P…" at bounding box center [468, 220] width 395 height 48
drag, startPoint x: 312, startPoint y: 224, endPoint x: 304, endPoint y: 221, distance: 8.7
click at [304, 221] on textarea "Clarifier les rôles dans l'OBS et en particulier l'EDM qui reste flou à date. P…" at bounding box center [468, 220] width 395 height 48
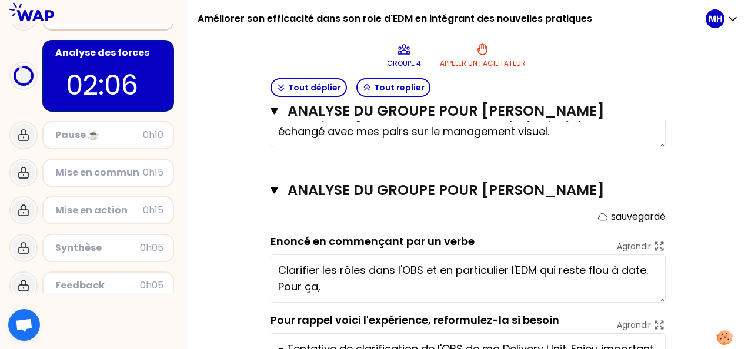
scroll to position [0, 0]
drag, startPoint x: 324, startPoint y: 281, endPoint x: 275, endPoint y: 282, distance: 48.8
click at [275, 282] on textarea "Clarifier les rôles dans l'OBS et en particulier l'EDM qui reste flou à date. P…" at bounding box center [468, 279] width 395 height 48
click at [352, 287] on textarea "Clarifier les rôles dans l'OBS et en particulier l'EDM qui reste flou à date. P…" at bounding box center [468, 279] width 395 height 48
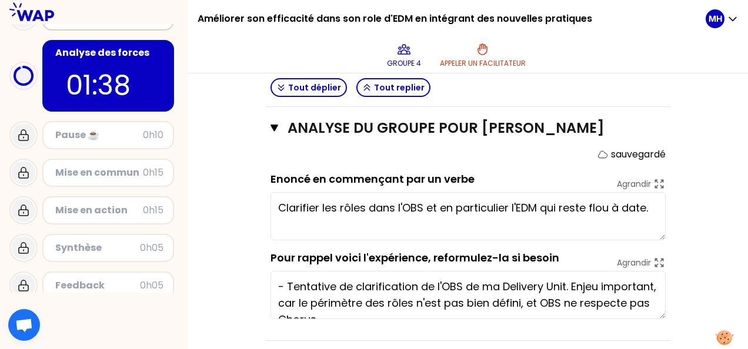
scroll to position [525, 0]
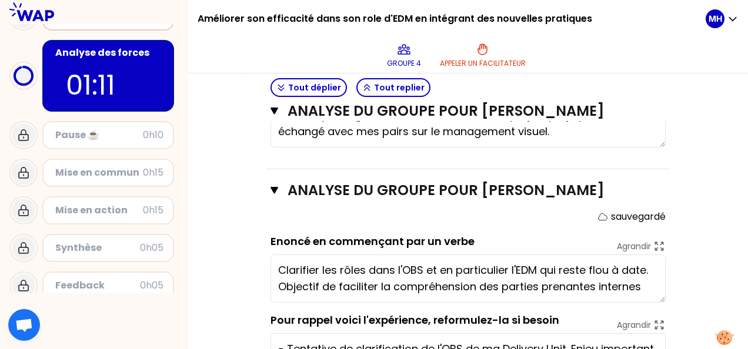
click at [478, 283] on textarea "Clarifier les rôles dans l'OBS et en particulier l'EDM qui reste flou à date. O…" at bounding box center [468, 279] width 395 height 48
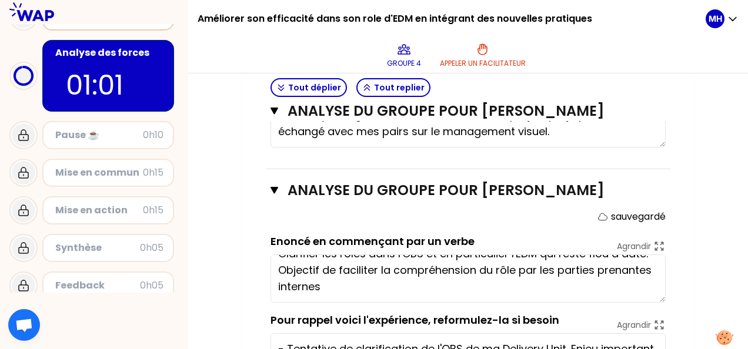
scroll to position [33, 0]
click at [402, 272] on textarea "Clarifier les rôles dans l'OBS et en particulier l'EDM qui reste flou à date. O…" at bounding box center [468, 279] width 395 height 48
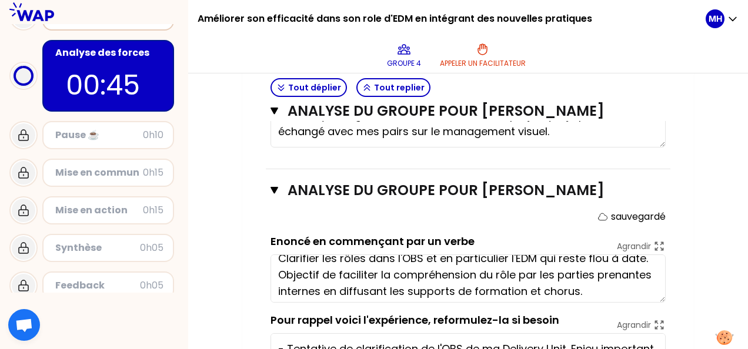
scroll to position [0, 0]
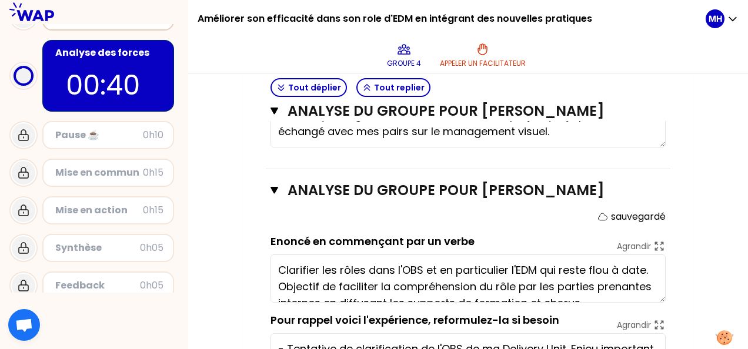
click at [280, 281] on textarea "Clarifier les rôles dans l'OBS et en particulier l'EDM qui reste flou à date. O…" at bounding box center [468, 279] width 395 height 48
type textarea "Clarifier les rôles dans l'OBS et en particulier l'EDM qui reste flou à date. O…"
click at [661, 244] on icon at bounding box center [659, 246] width 13 height 13
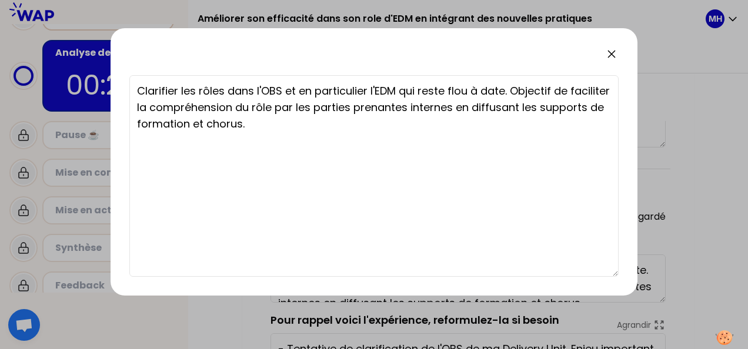
click at [608, 49] on icon at bounding box center [612, 54] width 14 height 14
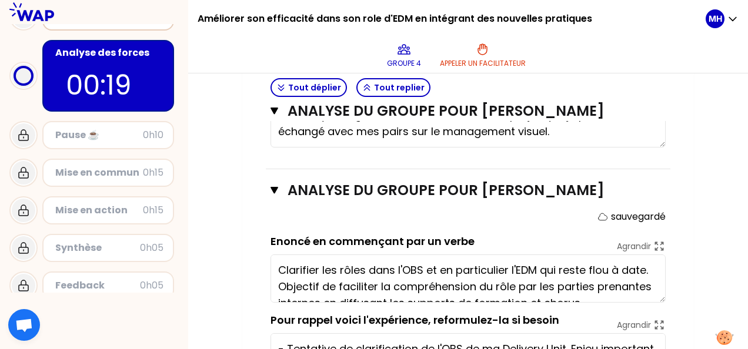
click at [714, 148] on div "Mon numéro de groupe : 4 Objectifs # En groupe, identifiez la force qui se cach…" at bounding box center [468, 137] width 560 height 1047
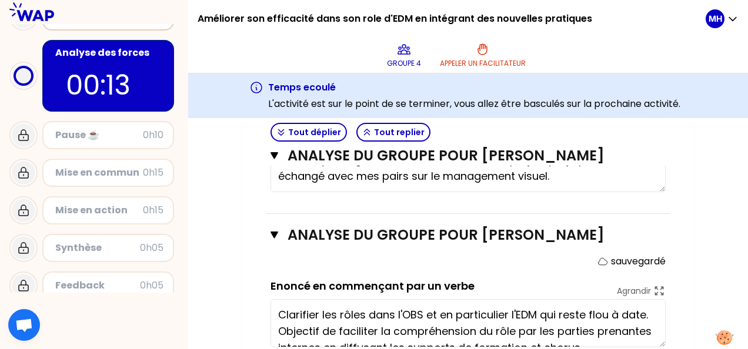
click at [236, 191] on div "Mon numéro de groupe : 4 Objectifs # En groupe, identifiez la force qui se cach…" at bounding box center [468, 182] width 560 height 1047
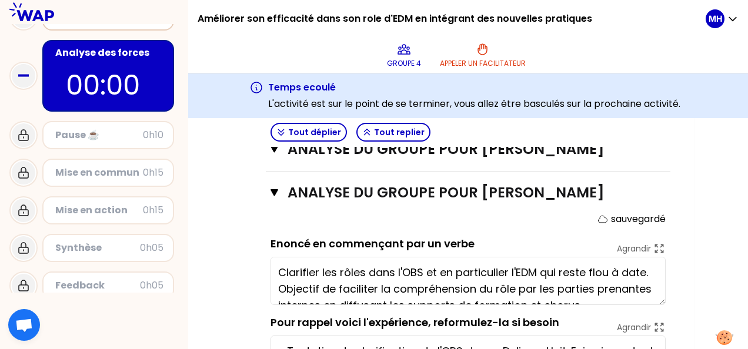
scroll to position [584, 0]
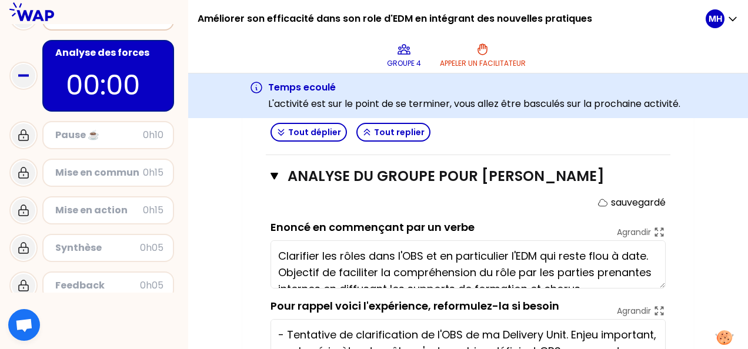
click at [298, 272] on textarea "Clarifier les rôles dans l'OBS et en particulier l'EDM qui reste flou à date. O…" at bounding box center [468, 265] width 395 height 48
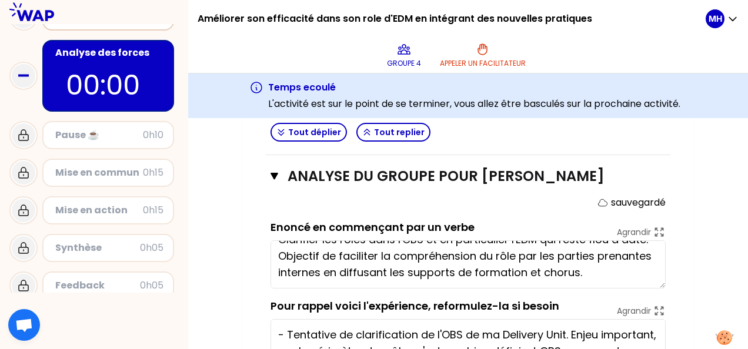
scroll to position [33, 0]
click at [231, 202] on div "Mon numéro de groupe : 4 Objectifs # En groupe, identifiez la force qui se cach…" at bounding box center [468, 123] width 560 height 1047
click at [254, 219] on div "Mon numéro de groupe : 4 Objectifs # En groupe, identifiez la force qui se cach…" at bounding box center [468, 123] width 452 height 1047
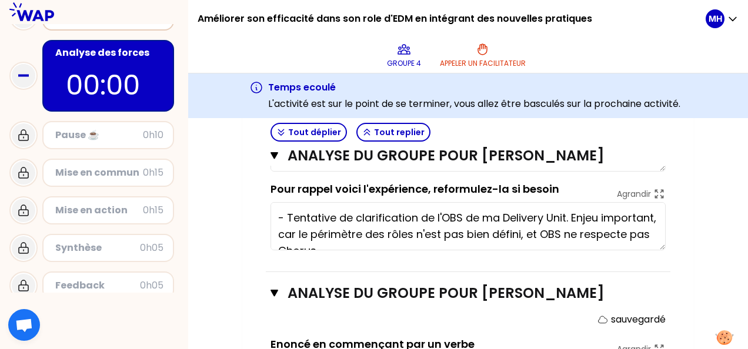
scroll to position [584, 0]
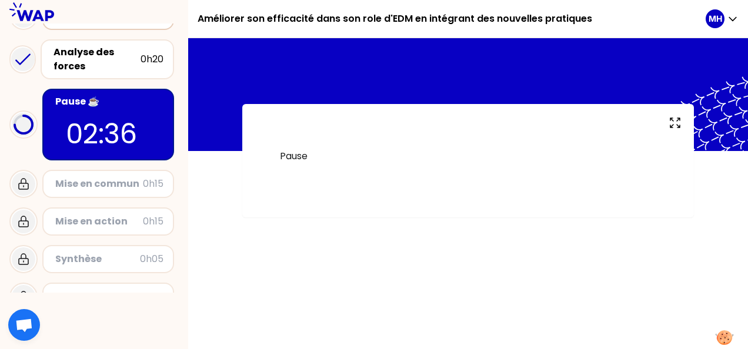
scroll to position [128, 0]
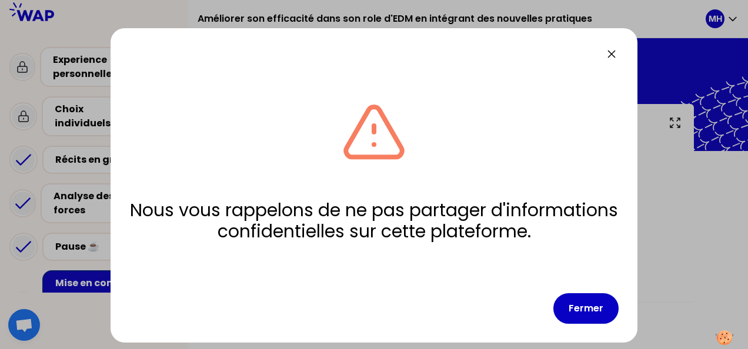
click at [611, 52] on icon at bounding box center [612, 54] width 14 height 14
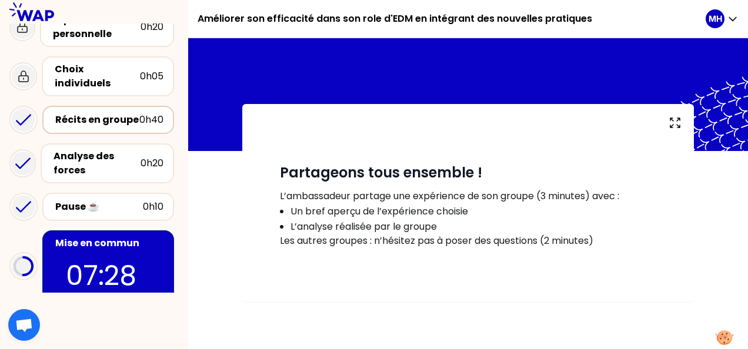
scroll to position [38, 0]
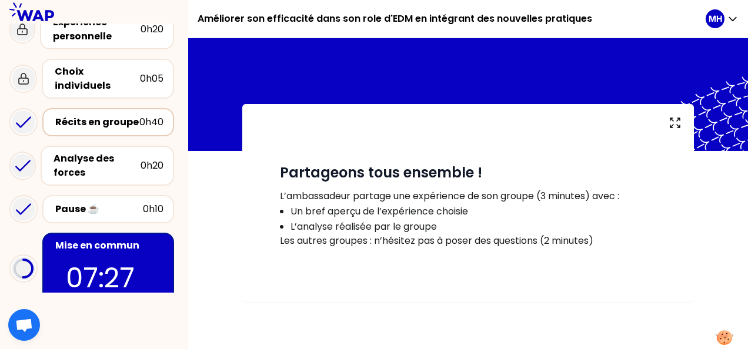
click at [83, 115] on div "Récits en groupe" at bounding box center [97, 122] width 84 height 14
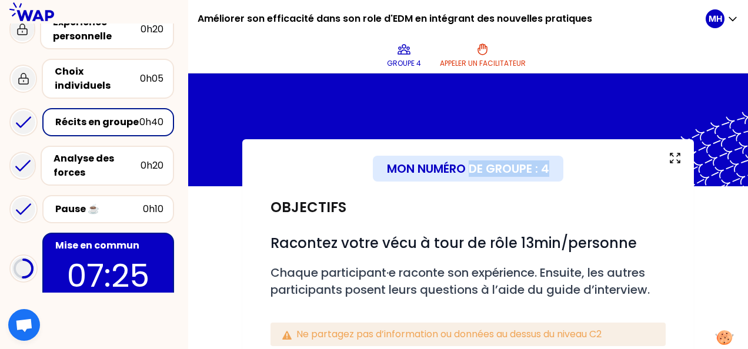
drag, startPoint x: 473, startPoint y: 168, endPoint x: 569, endPoint y: 169, distance: 96.5
click at [569, 169] on div "Mon numéro de groupe : 4" at bounding box center [468, 169] width 395 height 26
click at [432, 196] on div "Objectifs # Racontez votre vécu à tour de rôle 13min/personne # Chaque particip…" at bounding box center [468, 286] width 405 height 200
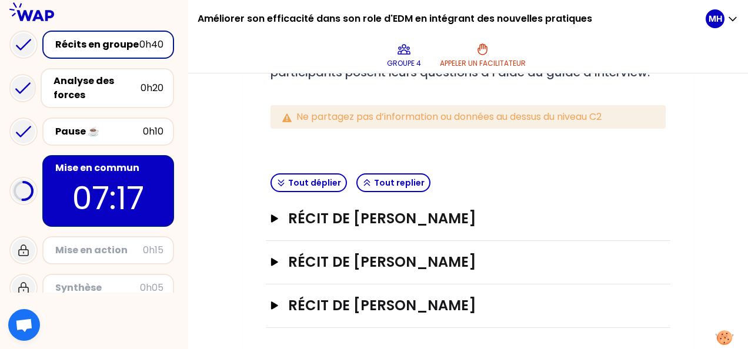
scroll to position [155, 0]
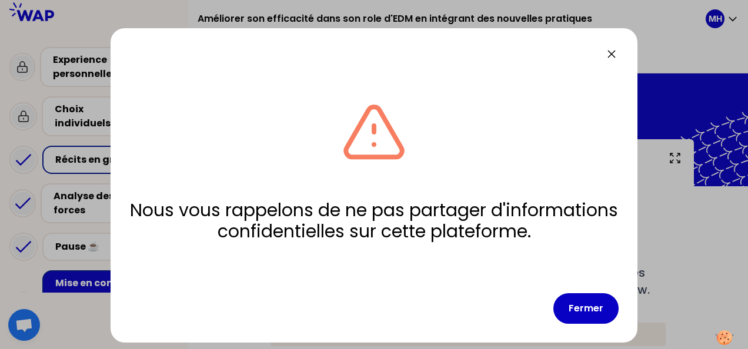
click at [614, 59] on icon at bounding box center [612, 54] width 14 height 14
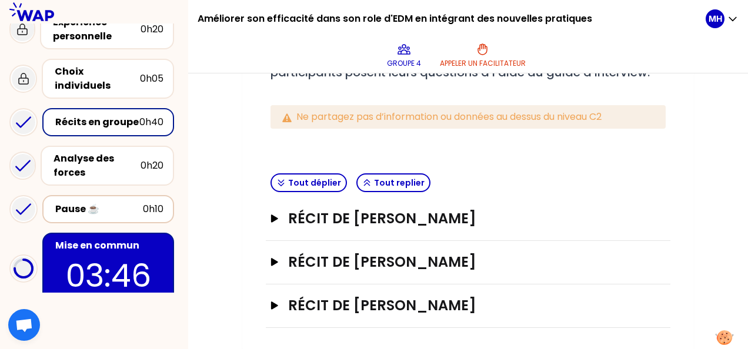
scroll to position [155, 0]
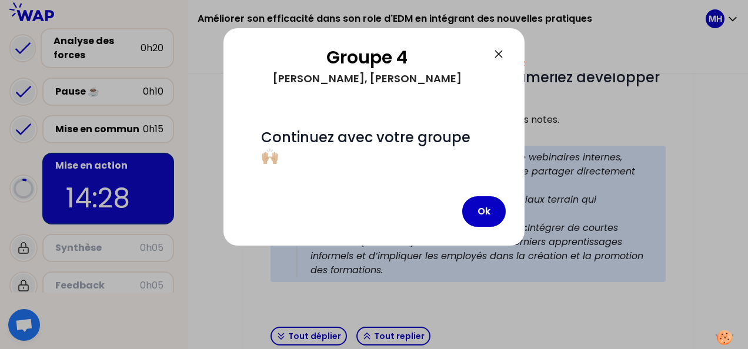
click at [499, 49] on icon at bounding box center [499, 54] width 14 height 14
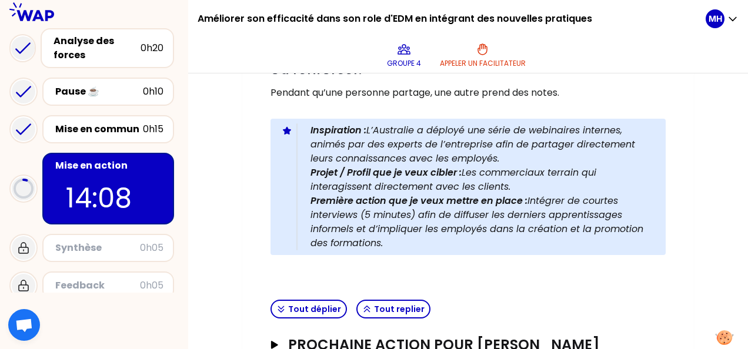
scroll to position [372, 0]
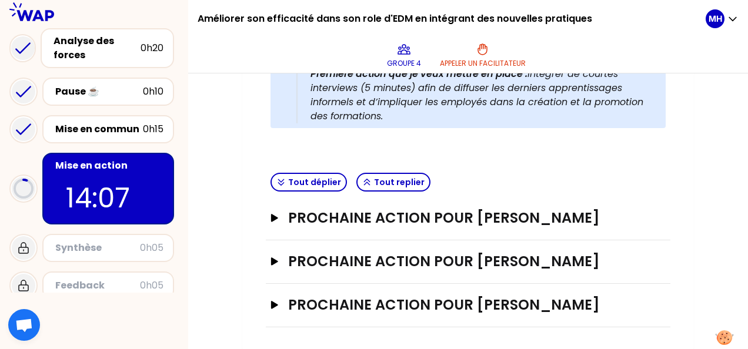
click at [261, 219] on div "Mon numéro de groupe : 4 Objectifs # Partagez votre prochaine action! (5min/per…" at bounding box center [468, 60] width 452 height 584
click at [272, 220] on icon "button" at bounding box center [274, 218] width 7 height 8
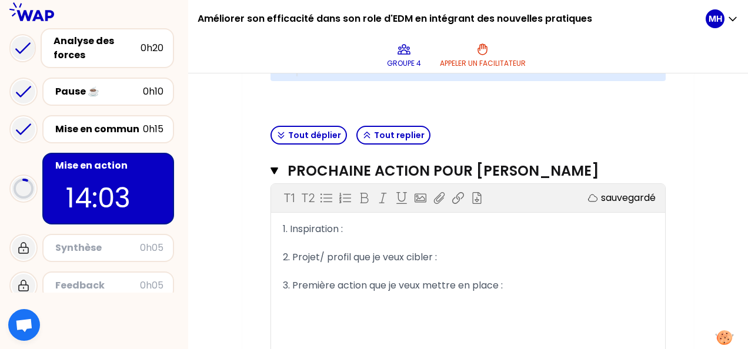
scroll to position [435, 0]
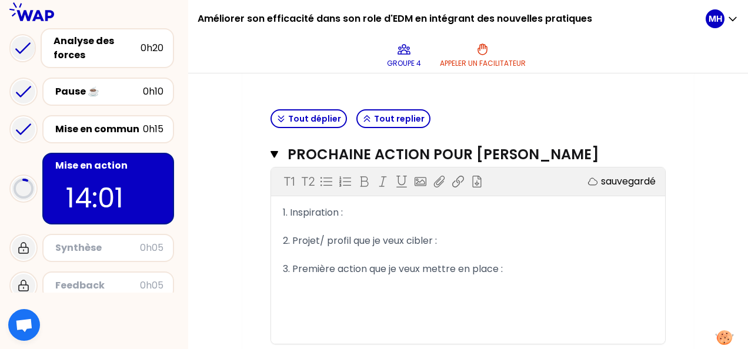
click at [247, 124] on div "Mon numéro de groupe : 4 Objectifs # Partagez votre prochaine action! (5min/per…" at bounding box center [468, 90] width 452 height 773
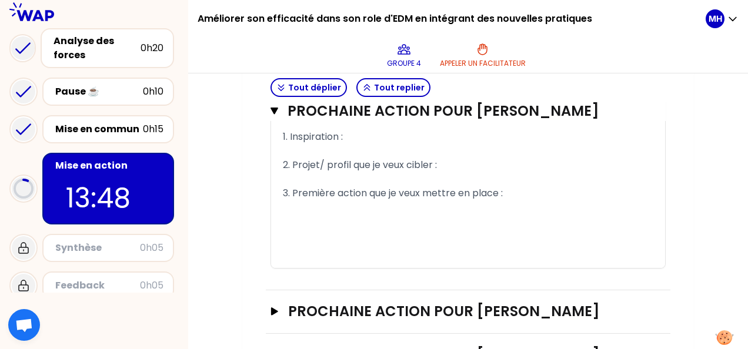
scroll to position [443, 0]
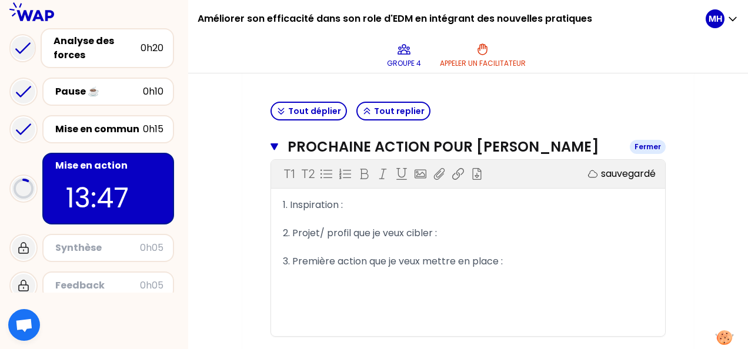
click at [274, 142] on icon "button" at bounding box center [275, 146] width 8 height 9
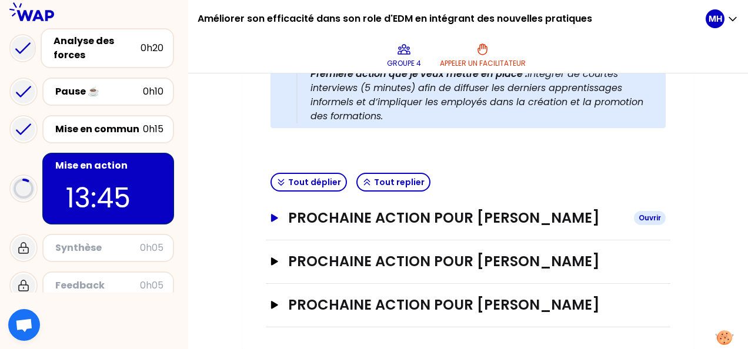
click at [271, 216] on icon "button" at bounding box center [274, 218] width 9 height 8
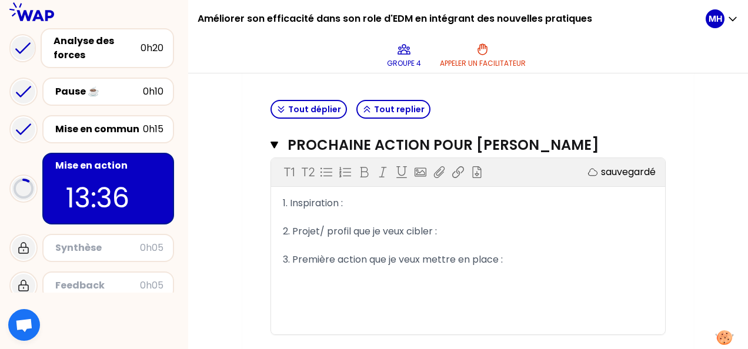
scroll to position [457, 0]
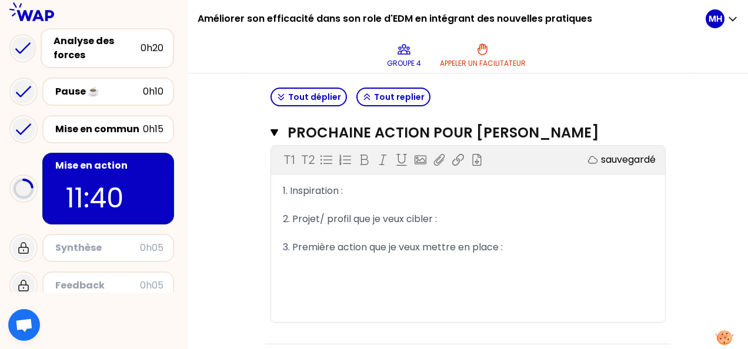
click at [239, 169] on div "Mon numéro de groupe : 4 Objectifs # Partagez votre prochaine action! (5min/per…" at bounding box center [468, 68] width 560 height 773
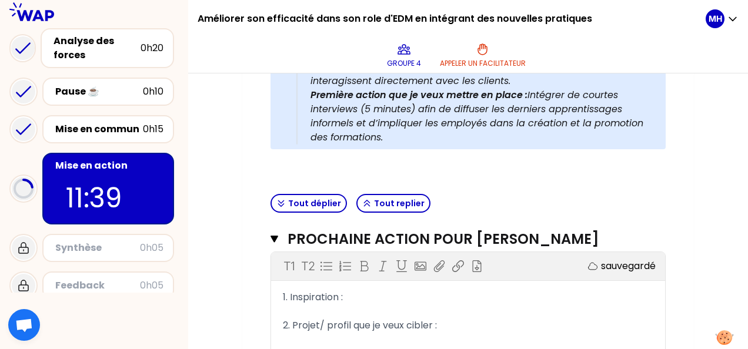
scroll to position [339, 0]
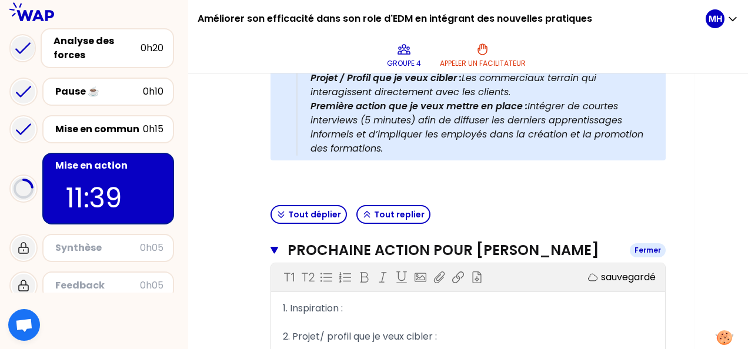
click at [275, 252] on icon "button" at bounding box center [275, 250] width 8 height 7
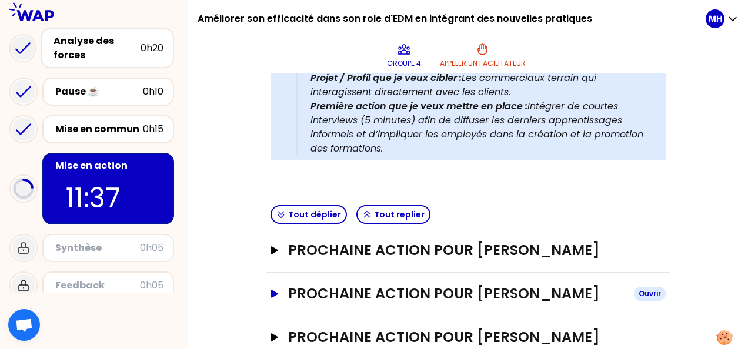
click at [274, 290] on icon "button" at bounding box center [274, 294] width 9 height 8
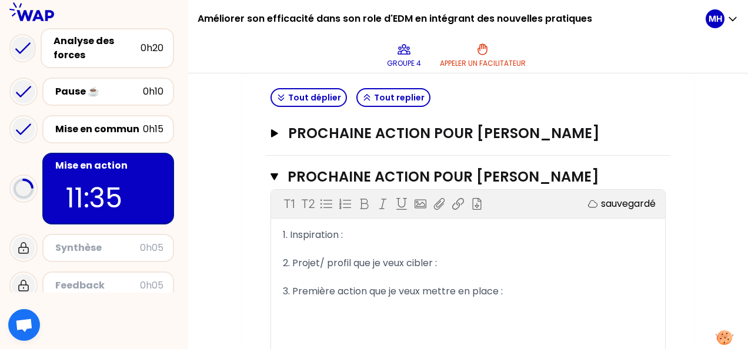
scroll to position [457, 0]
click at [275, 175] on icon "button" at bounding box center [275, 176] width 8 height 7
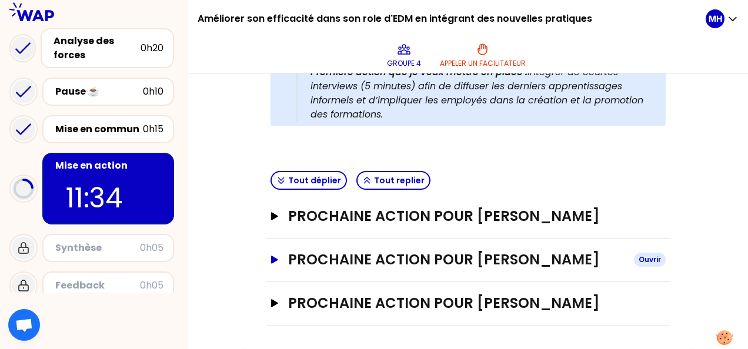
scroll to position [372, 0]
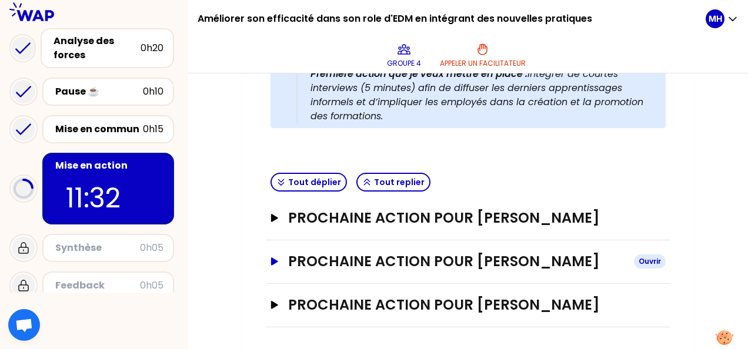
click at [276, 259] on icon "button" at bounding box center [274, 262] width 9 height 8
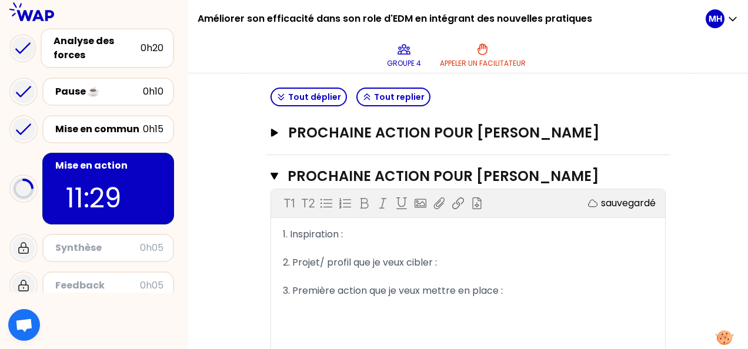
click at [305, 246] on div "﻿" at bounding box center [468, 249] width 371 height 14
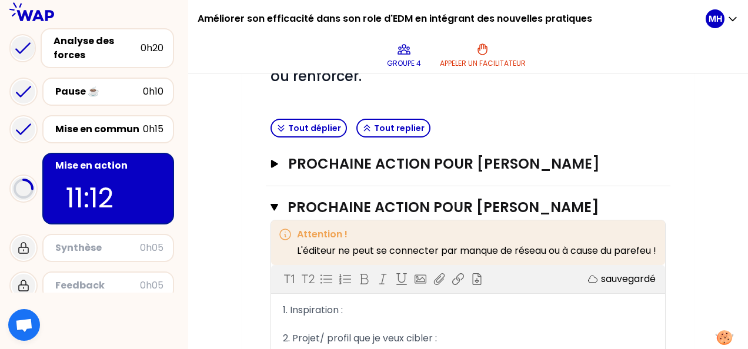
scroll to position [281, 0]
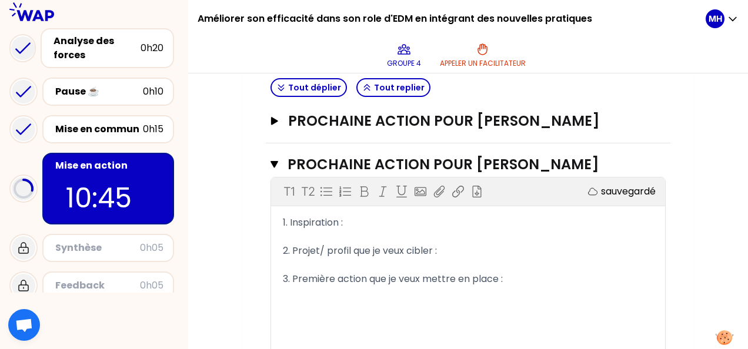
click at [370, 261] on div "﻿" at bounding box center [468, 265] width 371 height 14
click at [365, 291] on div "﻿" at bounding box center [468, 293] width 371 height 14
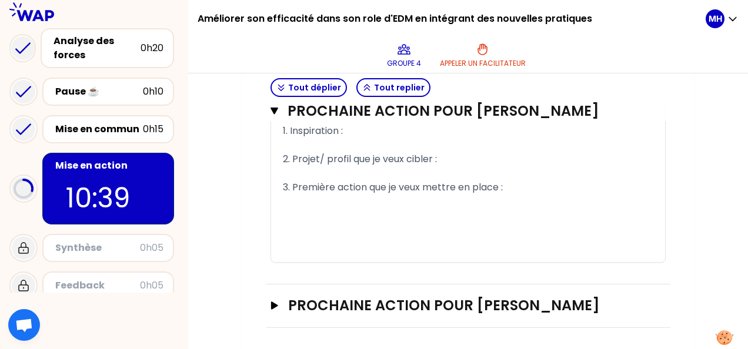
scroll to position [314, 0]
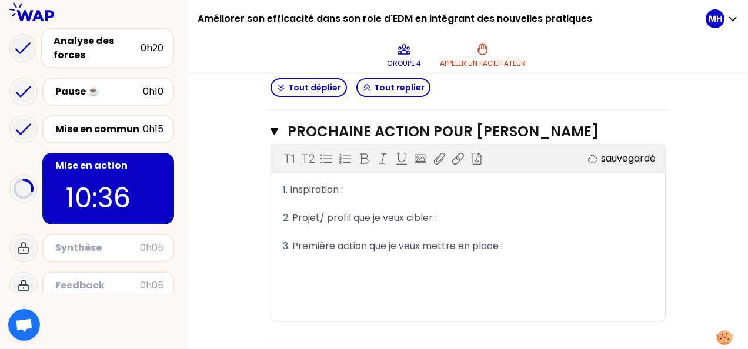
click at [339, 199] on div "﻿" at bounding box center [468, 204] width 371 height 14
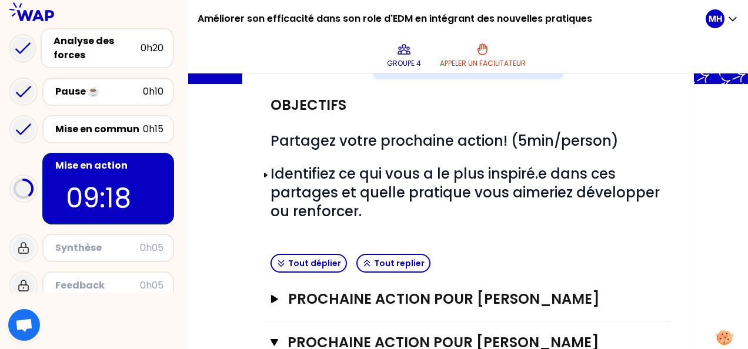
scroll to position [0, 0]
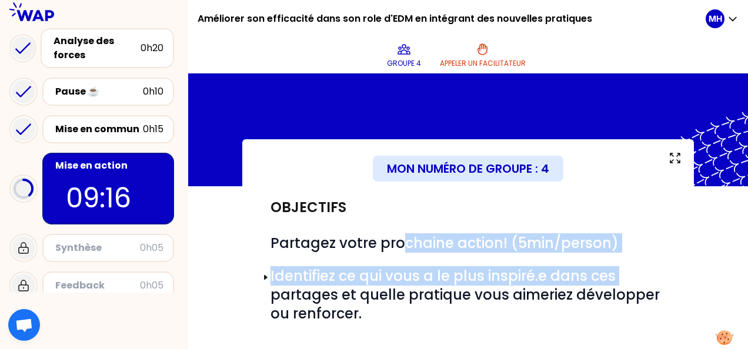
drag, startPoint x: 402, startPoint y: 242, endPoint x: 636, endPoint y: 256, distance: 235.2
click at [636, 256] on div "# Partagez votre prochaine action! (5min/person) # Identifiez ce qui vous a le …" at bounding box center [468, 278] width 395 height 89
click at [400, 273] on span "Identifiez ce qui vous a le plus inspiré.e dans ces partages et quelle pratique…" at bounding box center [467, 294] width 393 height 57
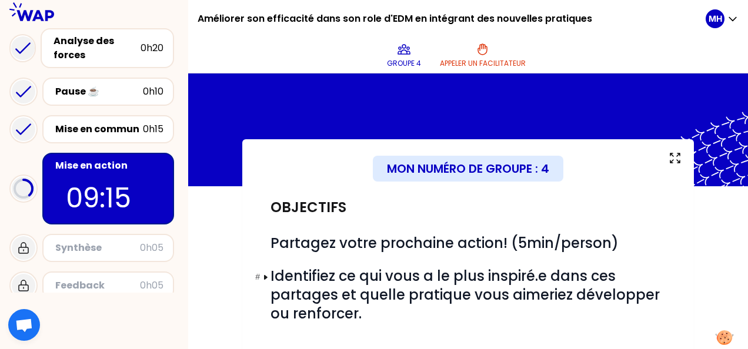
scroll to position [59, 0]
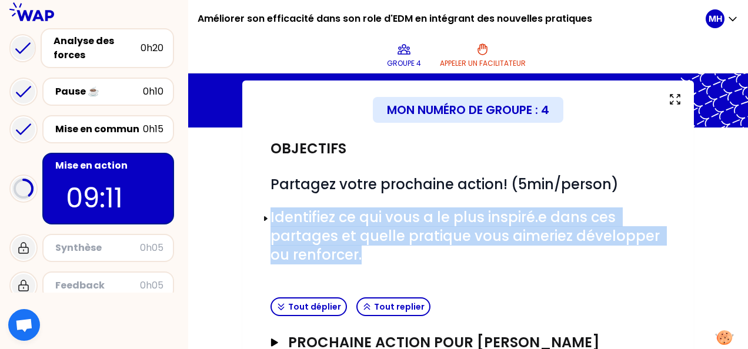
drag, startPoint x: 354, startPoint y: 251, endPoint x: 252, endPoint y: 198, distance: 114.7
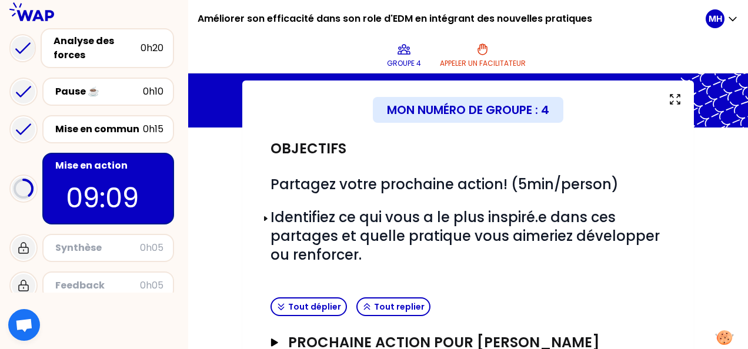
drag, startPoint x: 252, startPoint y: 198, endPoint x: 355, endPoint y: 159, distance: 110.8
click at [355, 159] on div "Objectifs # Partagez votre prochaine action! (5min/person) # Identifiez ce qui …" at bounding box center [468, 210] width 405 height 165
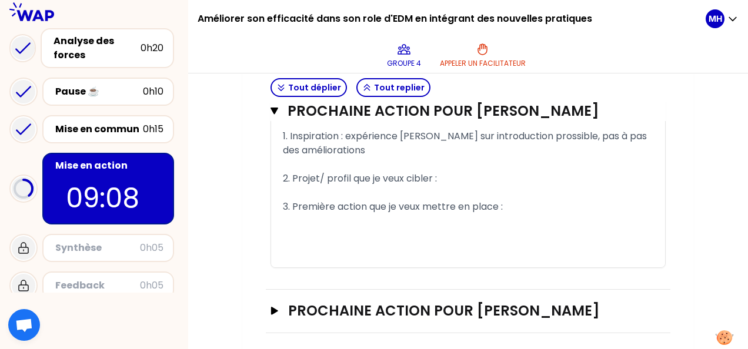
scroll to position [353, 0]
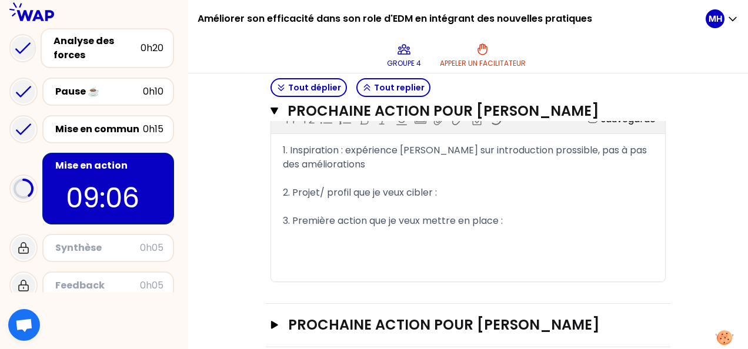
click at [449, 192] on div "2. Projet/ profil que je veux cibler :" at bounding box center [468, 193] width 371 height 14
click at [307, 245] on div "T1 T2 Exporter sauvegarde en cours... 1. Inspiration : expérience [PERSON_NAME]…" at bounding box center [468, 193] width 394 height 176
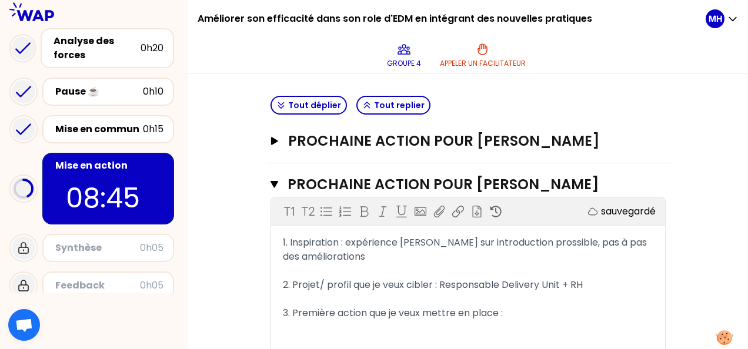
scroll to position [264, 0]
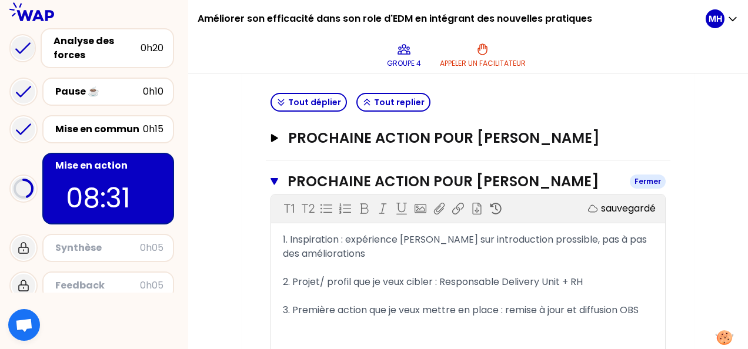
click at [276, 180] on icon "button" at bounding box center [275, 181] width 8 height 7
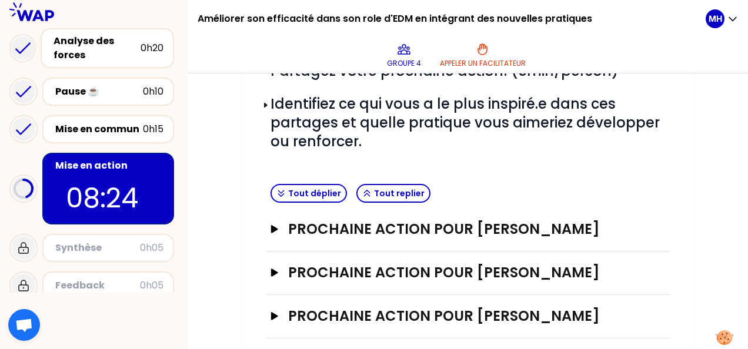
scroll to position [176, 0]
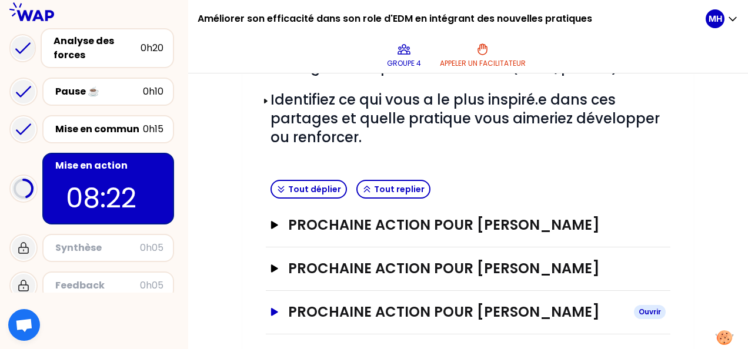
click at [273, 308] on icon "button" at bounding box center [274, 312] width 7 height 8
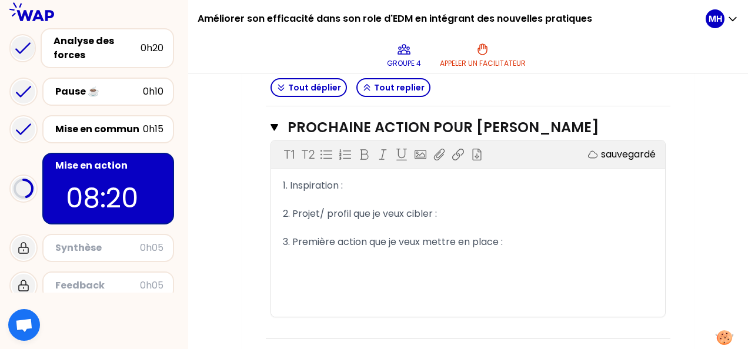
scroll to position [372, 0]
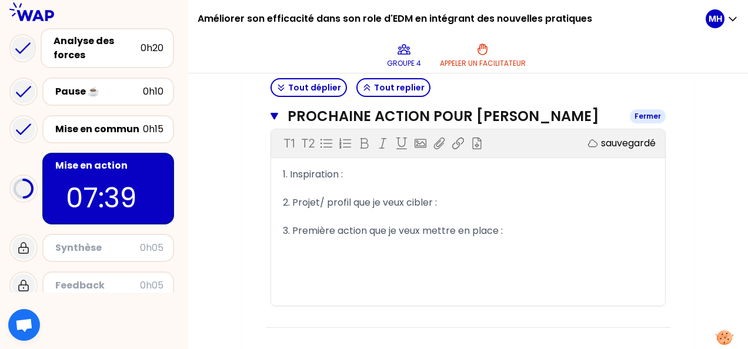
click at [274, 113] on icon "button" at bounding box center [275, 116] width 8 height 7
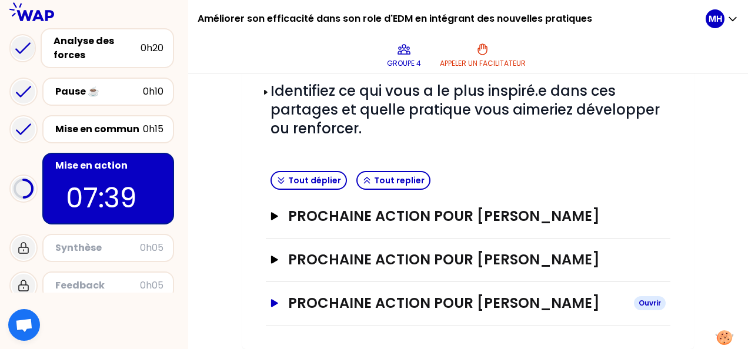
scroll to position [184, 0]
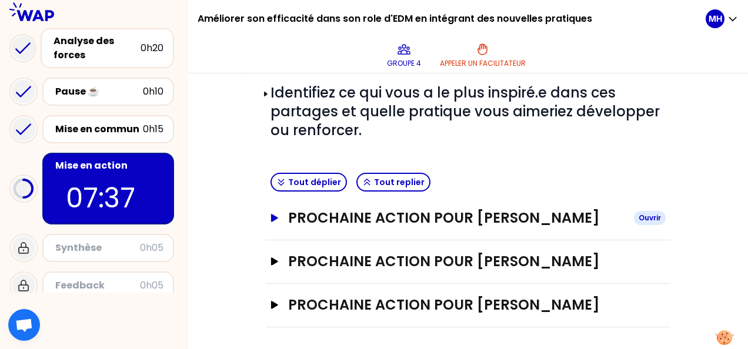
click at [278, 213] on button "Prochaine action pour [PERSON_NAME]" at bounding box center [468, 218] width 395 height 19
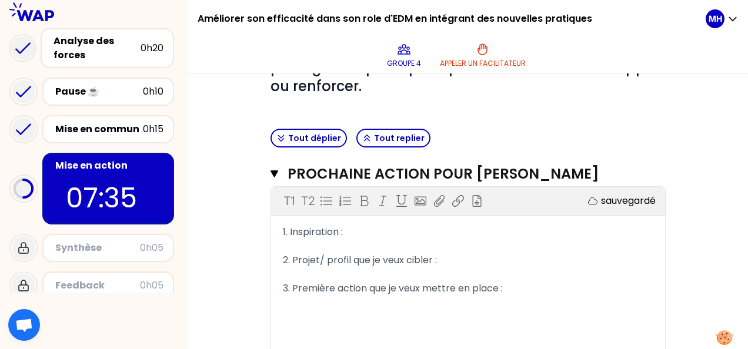
scroll to position [242, 0]
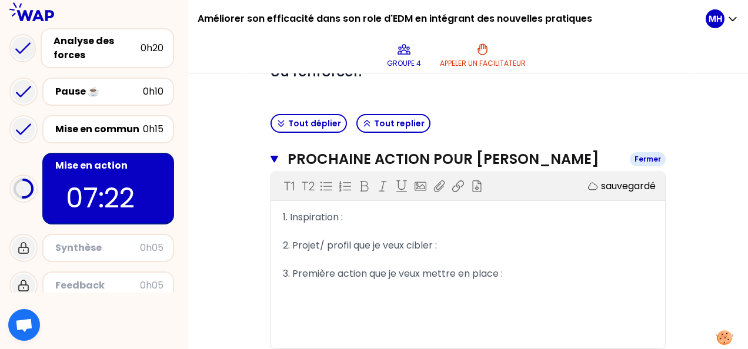
click at [281, 155] on button "Prochaine action pour [PERSON_NAME]" at bounding box center [468, 159] width 395 height 19
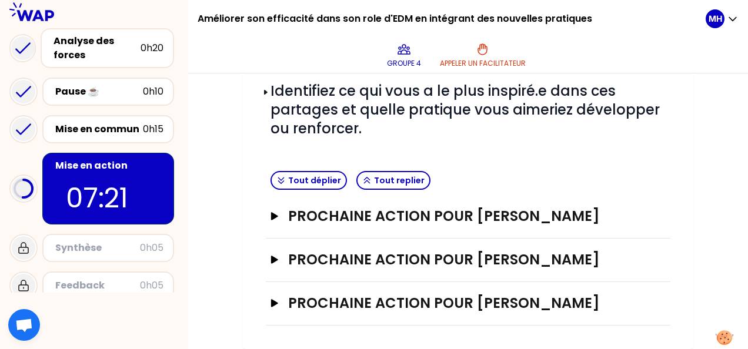
scroll to position [184, 0]
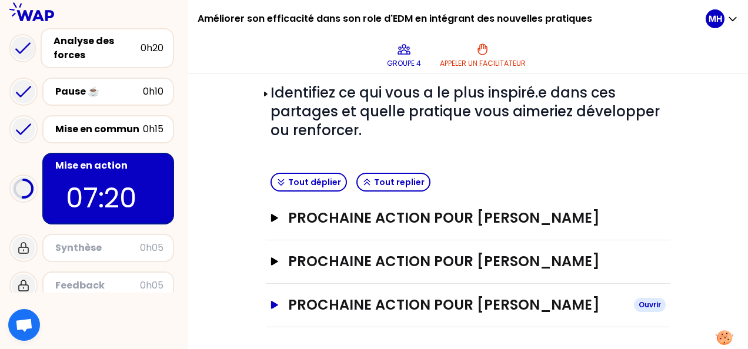
click at [279, 301] on icon "button" at bounding box center [274, 305] width 9 height 8
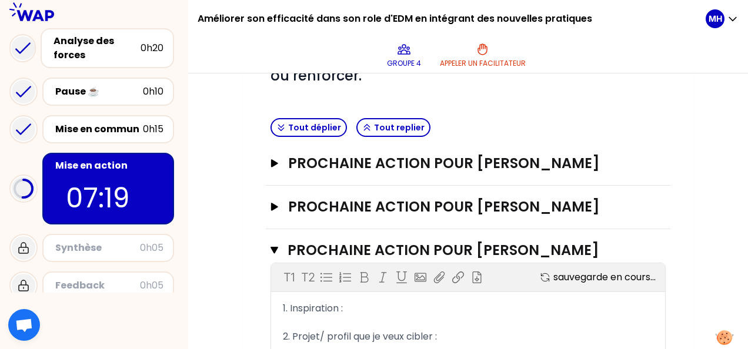
scroll to position [301, 0]
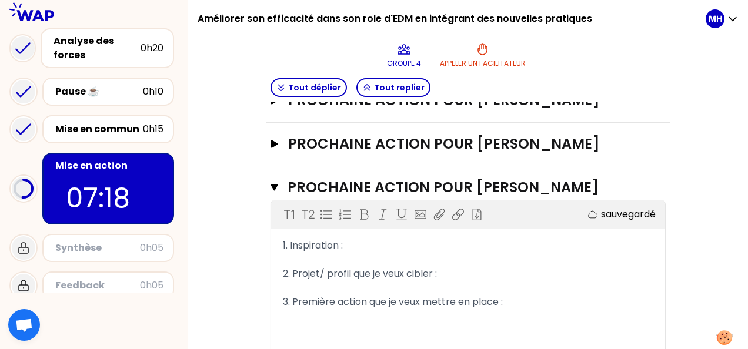
click at [366, 256] on div "﻿" at bounding box center [468, 260] width 371 height 14
click at [356, 244] on div "1. Inspiration :" at bounding box center [468, 246] width 371 height 14
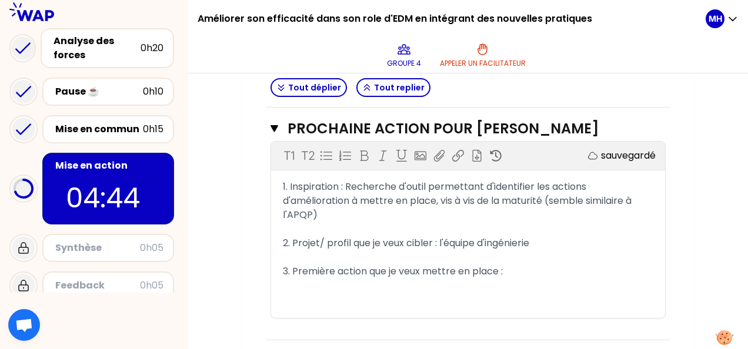
scroll to position [372, 0]
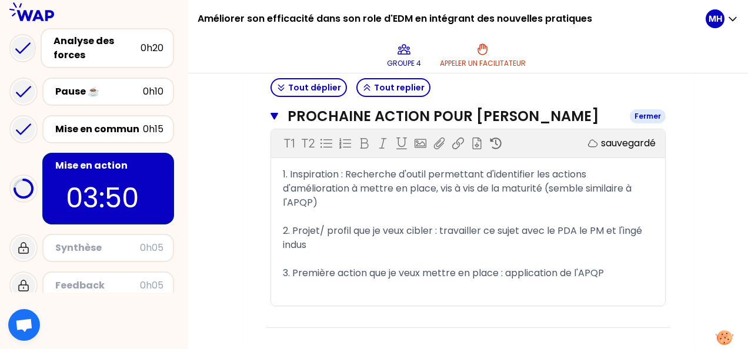
click at [282, 114] on button "Prochaine action pour [PERSON_NAME]" at bounding box center [468, 116] width 395 height 19
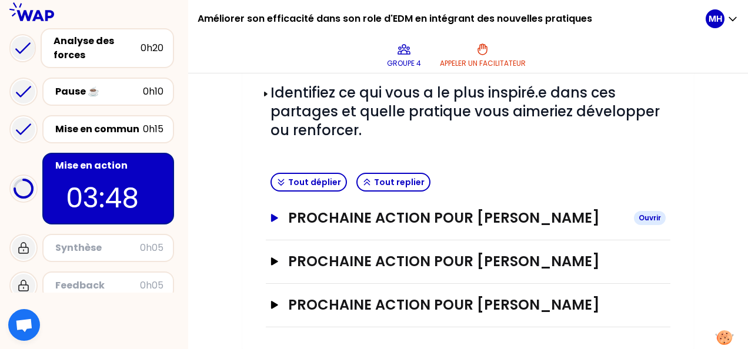
click at [275, 213] on button "Prochaine action pour [PERSON_NAME]" at bounding box center [468, 218] width 395 height 19
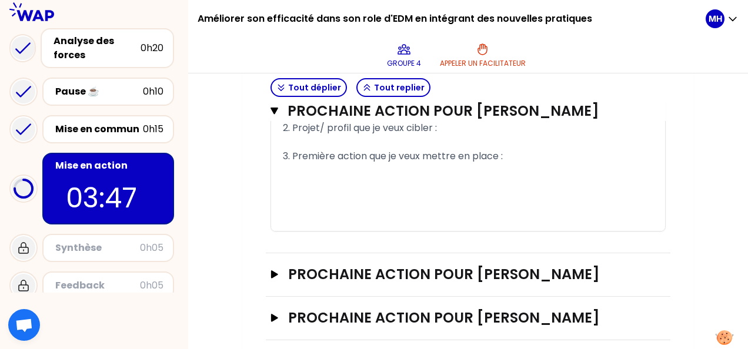
scroll to position [301, 0]
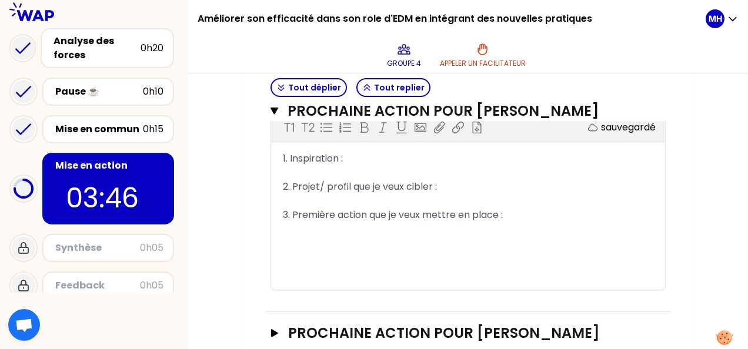
click at [359, 164] on div "1. Inspiration :" at bounding box center [468, 159] width 371 height 14
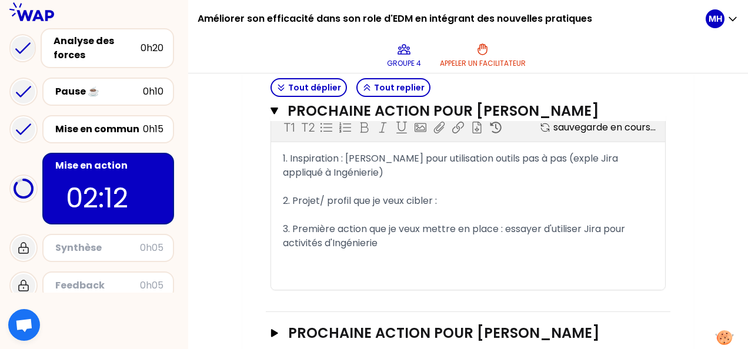
click at [460, 200] on div "2. Projet/ profil que je veux cibler :" at bounding box center [468, 201] width 371 height 14
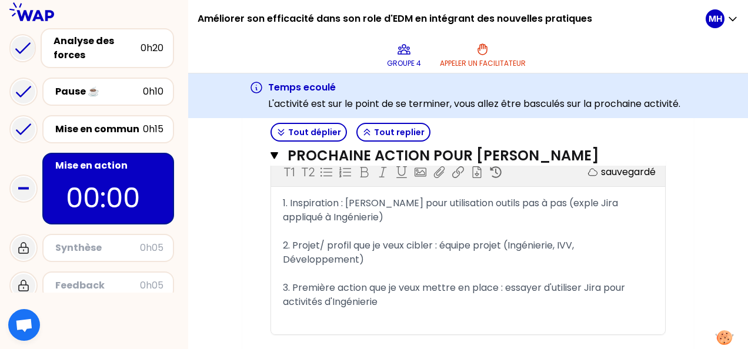
click at [80, 244] on div "Synthèse 0h05" at bounding box center [108, 248] width 111 height 16
click at [209, 179] on div "Mon numéro de groupe : 4 Objectifs # Partagez votre prochaine action! (5min/per…" at bounding box center [468, 175] width 560 height 585
click at [274, 154] on icon "button" at bounding box center [275, 155] width 8 height 7
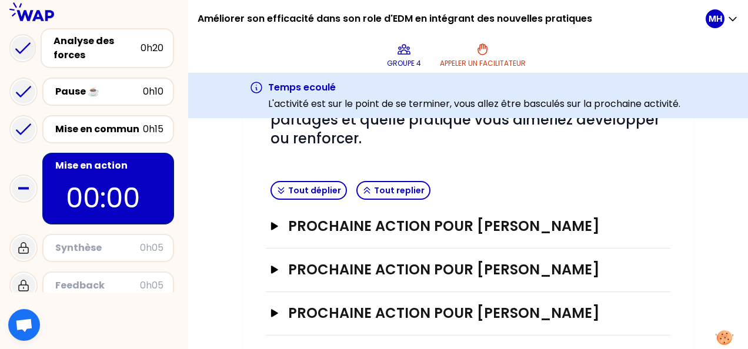
scroll to position [228, 0]
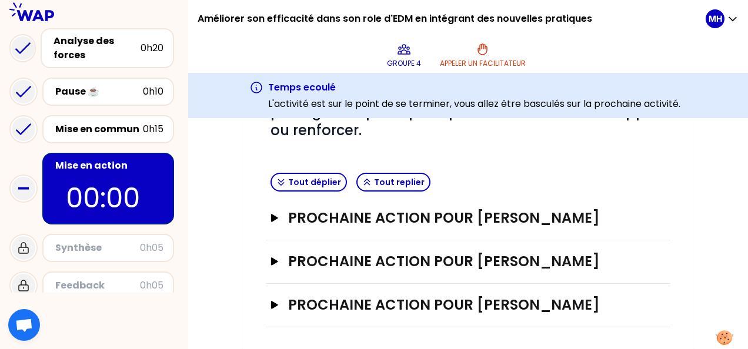
click at [98, 241] on div "Synthèse" at bounding box center [97, 248] width 85 height 14
click at [108, 241] on div "Synthèse" at bounding box center [97, 248] width 85 height 14
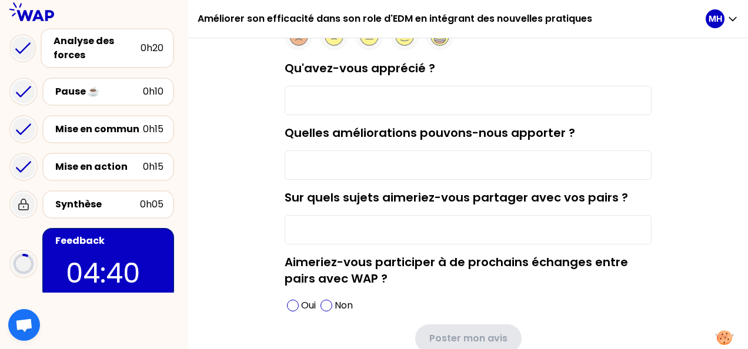
scroll to position [152, 0]
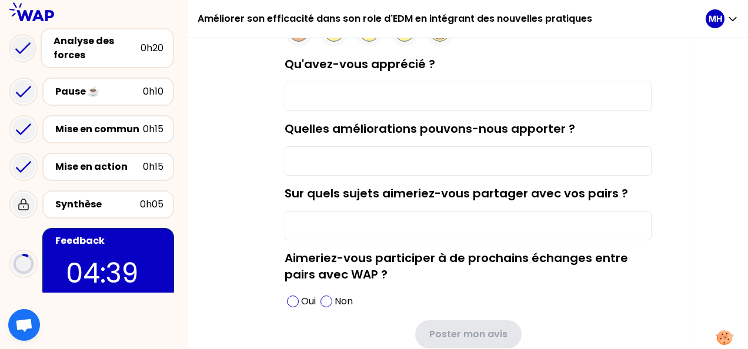
click at [329, 216] on input "Sur quels sujets aimeriez-vous partager avec vos pairs ?" at bounding box center [468, 225] width 367 height 29
click at [242, 199] on div "La session était-elle utile ? Qu'avez-vous apprécié ? Quelles améliorations pou…" at bounding box center [468, 181] width 560 height 458
drag, startPoint x: 242, startPoint y: 199, endPoint x: 324, endPoint y: 229, distance: 87.3
click at [324, 229] on input "Sur quels sujets aimeriez-vous partager avec vos pairs ?" at bounding box center [468, 225] width 367 height 29
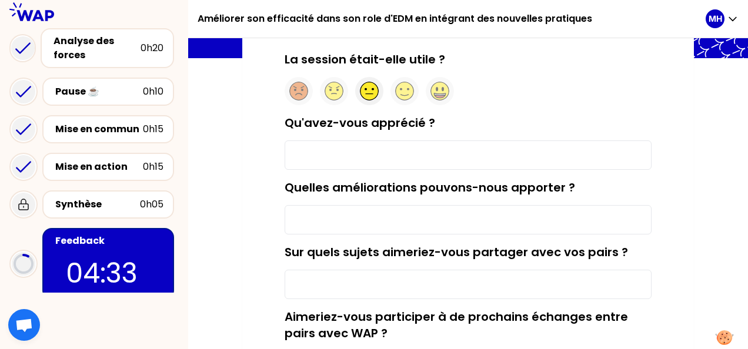
click at [379, 84] on div at bounding box center [369, 91] width 28 height 28
click at [358, 164] on input "Qu'avez-vous apprécié ?" at bounding box center [468, 155] width 367 height 29
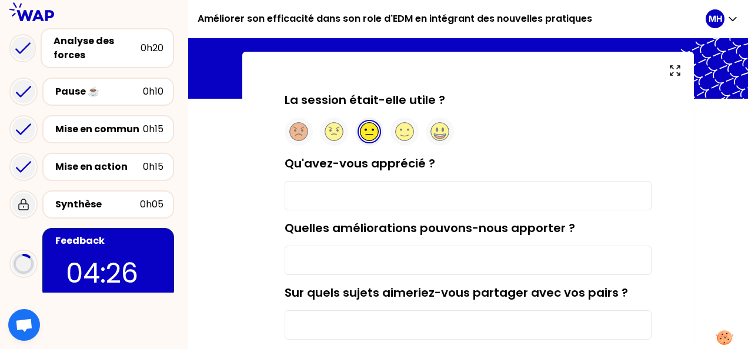
scroll to position [34, 0]
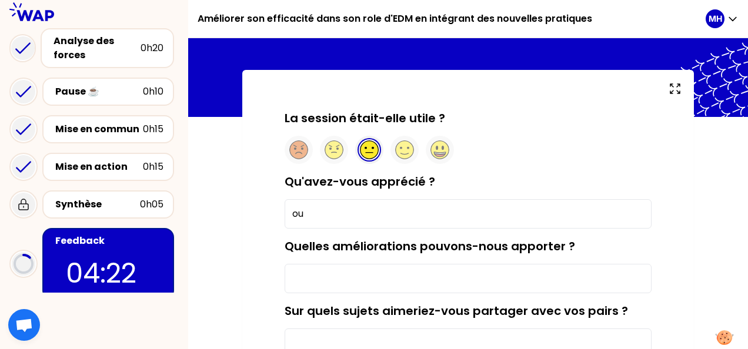
type input "o"
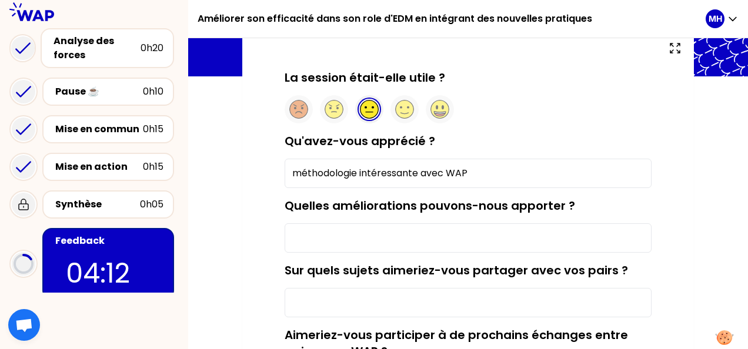
scroll to position [93, 0]
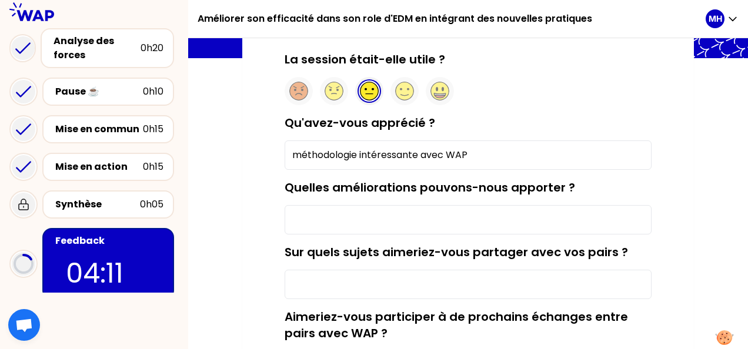
type input "méthodologie intéressante avec WAP"
click at [314, 214] on input "Quelles améliorations pouvons-nous apporter ?" at bounding box center [468, 219] width 367 height 29
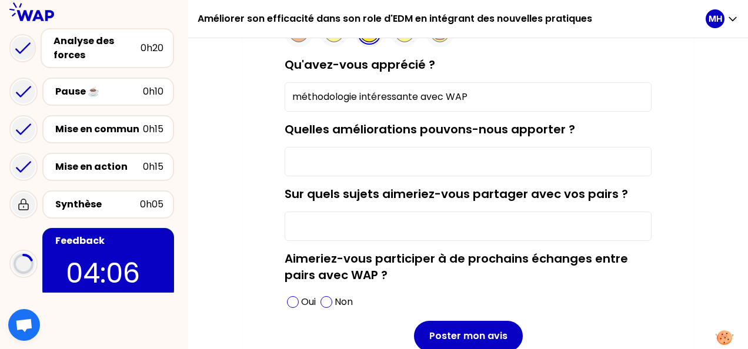
scroll to position [152, 0]
click at [306, 160] on input "Quelles améliorations pouvons-nous apporter ?" at bounding box center [468, 160] width 367 height 29
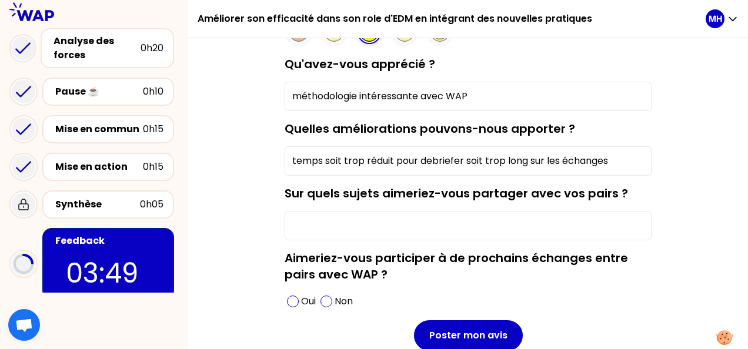
click at [437, 154] on input "temps soit trop réduit pour debriefer soit trop long sur les échanges" at bounding box center [468, 160] width 367 height 29
type input "temps soit trop réduit pour débriefer soit trop long sur les échanges"
click at [331, 215] on input "Sur quels sujets aimeriez-vous partager avec vos pairs ?" at bounding box center [468, 225] width 367 height 29
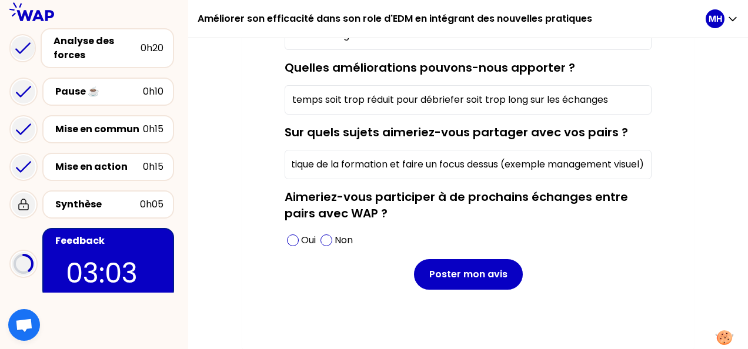
scroll to position [0, 0]
drag, startPoint x: 435, startPoint y: 161, endPoint x: 187, endPoint y: 157, distance: 248.3
click at [187, 158] on div "Améliorer son efficacité dans son role d'EDM en intégrant des nouvelles pratiqu…" at bounding box center [374, 174] width 748 height 349
click at [416, 161] on input "choisir une thématique de la formation et faire un focus dessus (exemple manage…" at bounding box center [468, 164] width 367 height 29
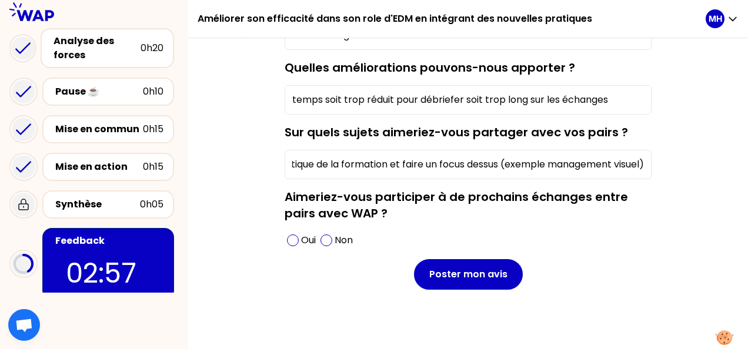
drag, startPoint x: 485, startPoint y: 162, endPoint x: 750, endPoint y: 168, distance: 264.8
click at [748, 168] on html "Améliorer son efficacité dans son role d'EDM en intégrant des nouvelles pratiqu…" at bounding box center [374, 174] width 748 height 349
type input "choisir une thématique de la formation et faire un focus dessus (exemple manage…"
click at [336, 236] on p "Non" at bounding box center [344, 241] width 18 height 14
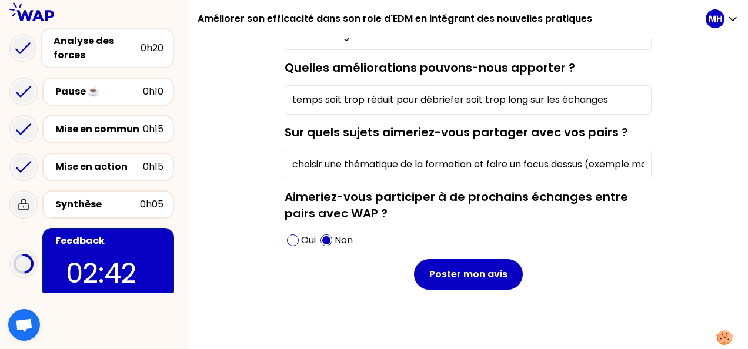
click at [343, 296] on div "La session était-elle utile ? Qu'avez-vous apprécié ? méthodologie intéressante…" at bounding box center [468, 129] width 405 height 396
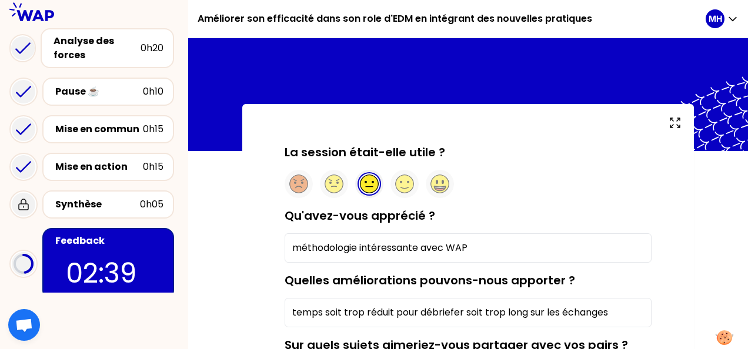
scroll to position [213, 0]
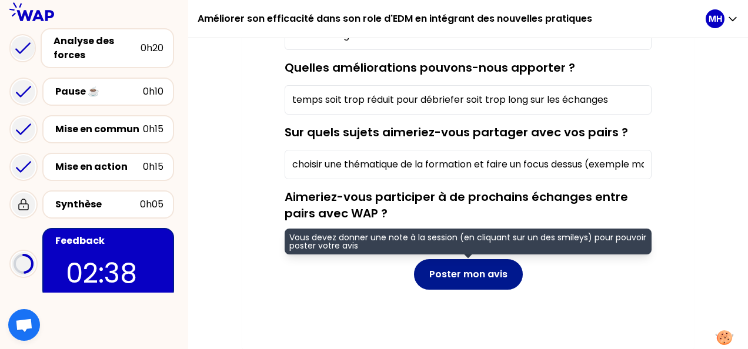
click at [459, 273] on button "Poster mon avis" at bounding box center [468, 274] width 109 height 31
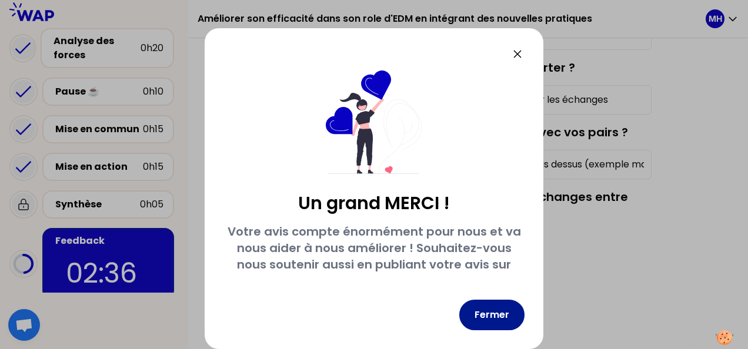
click at [476, 309] on button "Fermer" at bounding box center [491, 315] width 65 height 31
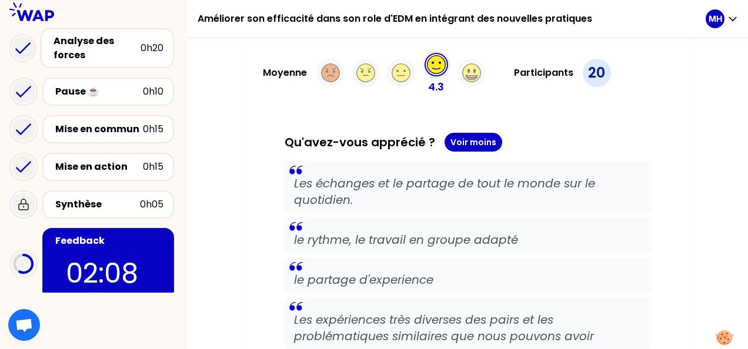
scroll to position [0, 0]
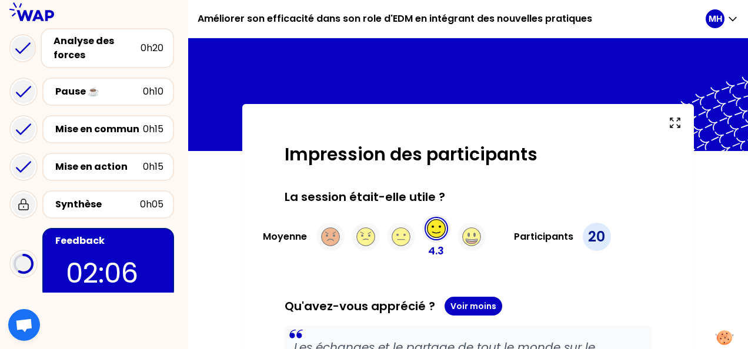
click at [402, 240] on icon at bounding box center [401, 240] width 7 height 0
click at [594, 236] on p "20" at bounding box center [596, 237] width 17 height 19
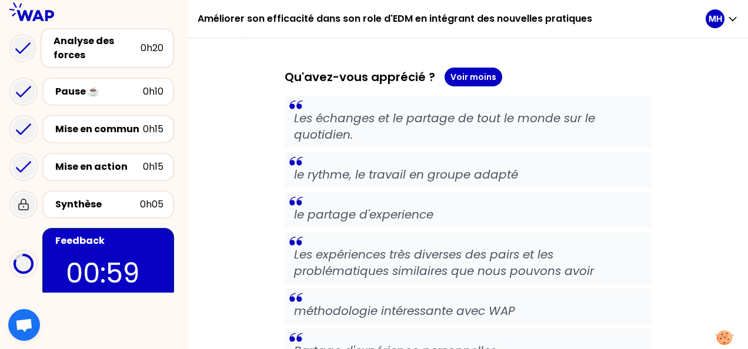
scroll to position [176, 0]
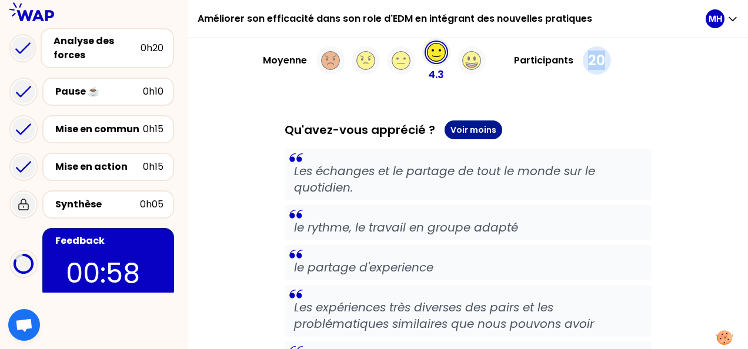
click at [455, 129] on button "Voir moins" at bounding box center [474, 130] width 58 height 19
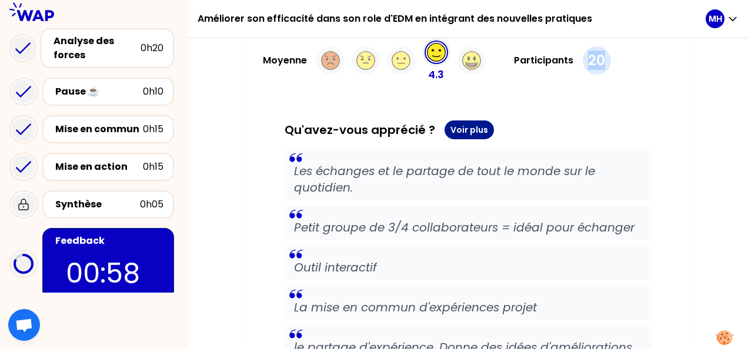
click at [455, 131] on button "Voir plus" at bounding box center [469, 130] width 49 height 19
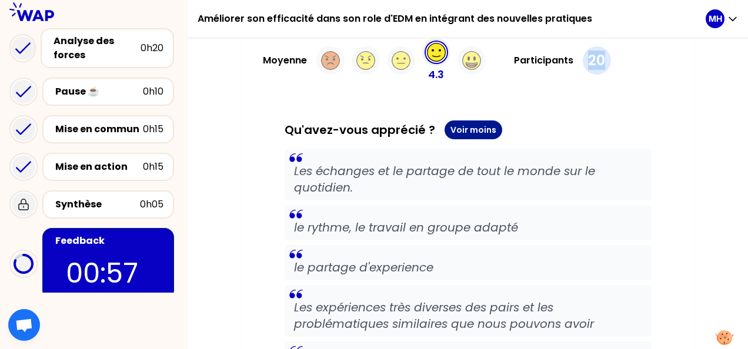
click at [455, 131] on button "Voir moins" at bounding box center [474, 130] width 58 height 19
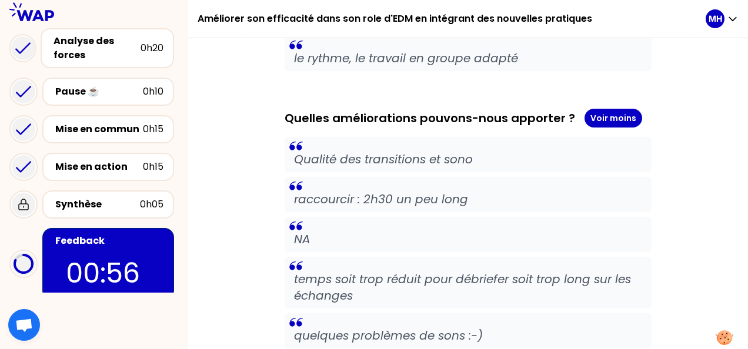
scroll to position [471, 0]
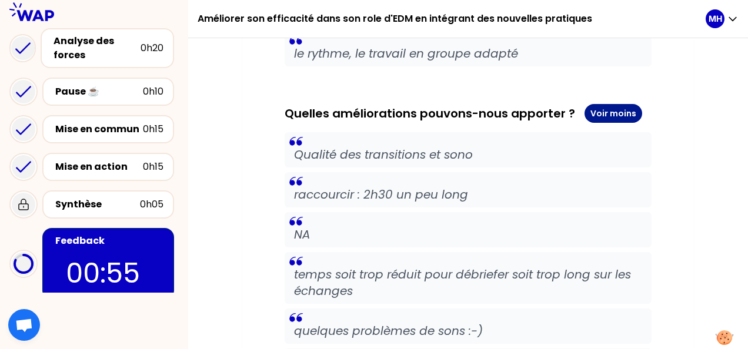
click at [596, 119] on button "Voir moins" at bounding box center [614, 113] width 58 height 19
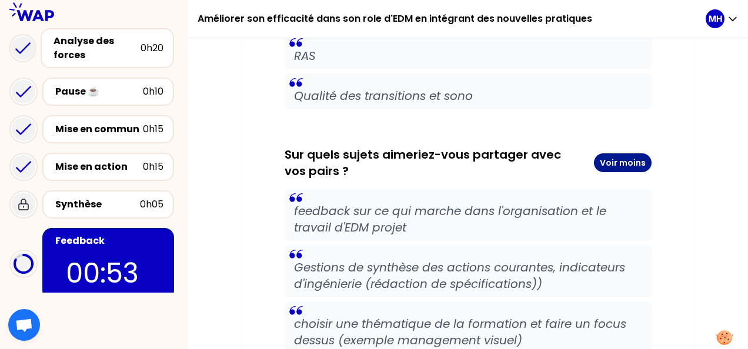
scroll to position [706, 0]
click at [615, 162] on button "Voir moins" at bounding box center [623, 163] width 58 height 19
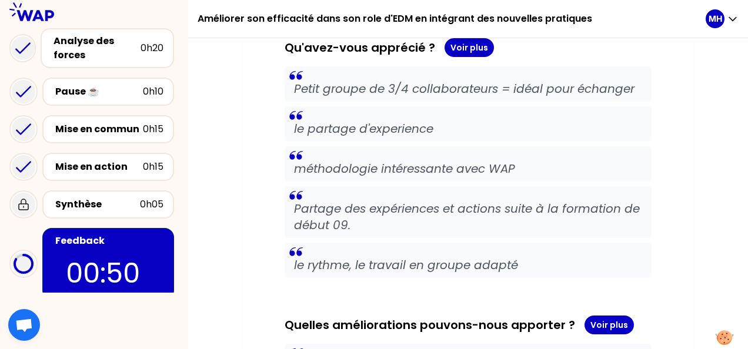
scroll to position [259, 0]
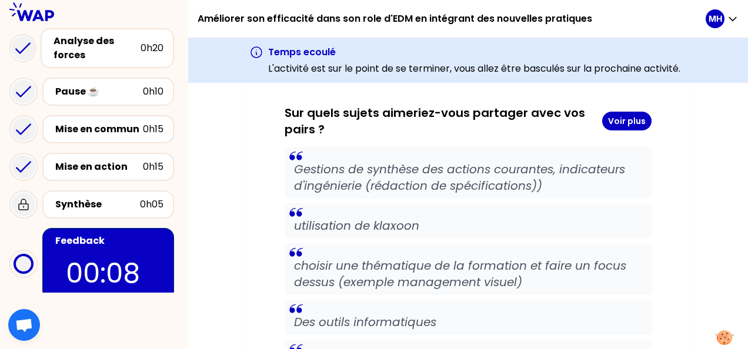
scroll to position [823, 0]
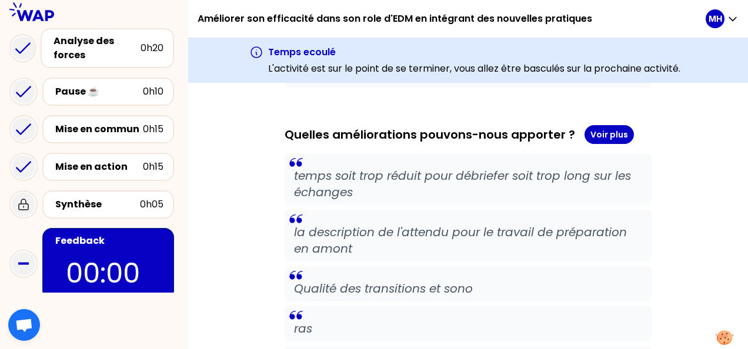
scroll to position [511, 0]
